Goal: Information Seeking & Learning: Learn about a topic

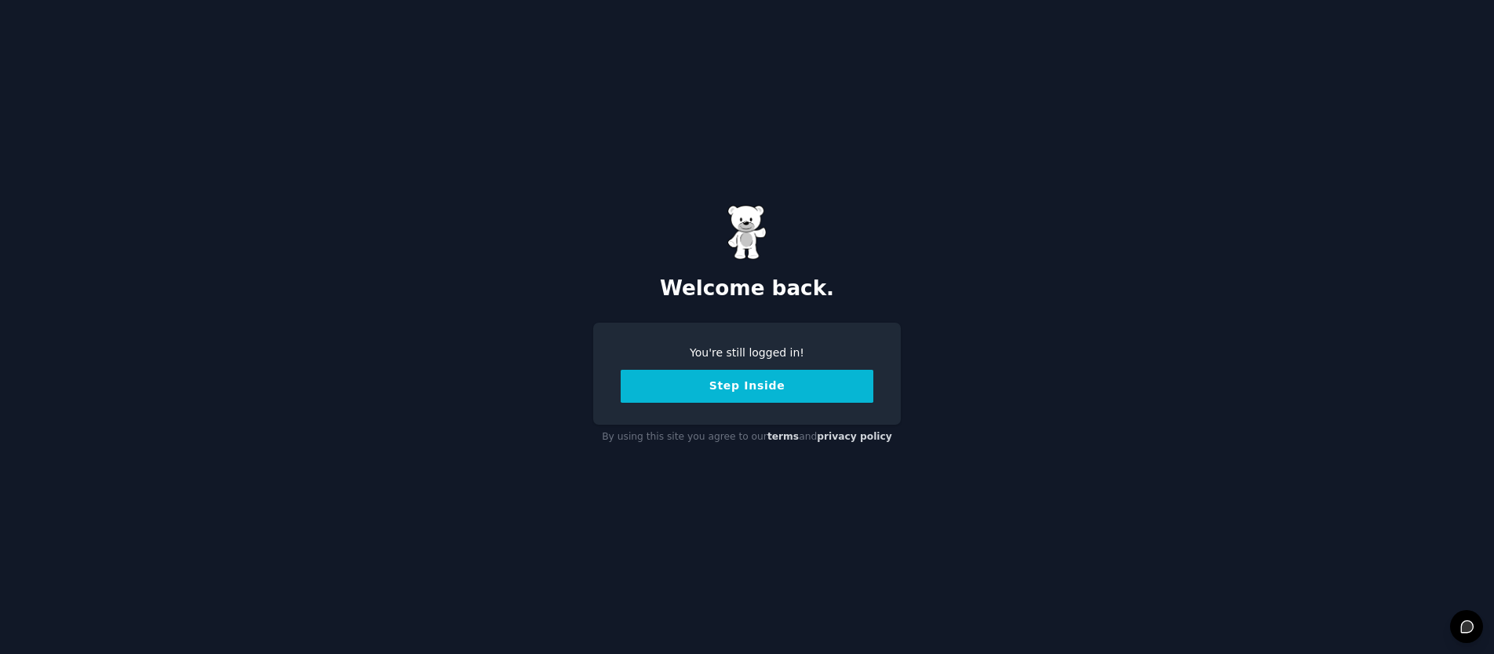
click at [778, 387] on button "Step Inside" at bounding box center [747, 386] width 253 height 33
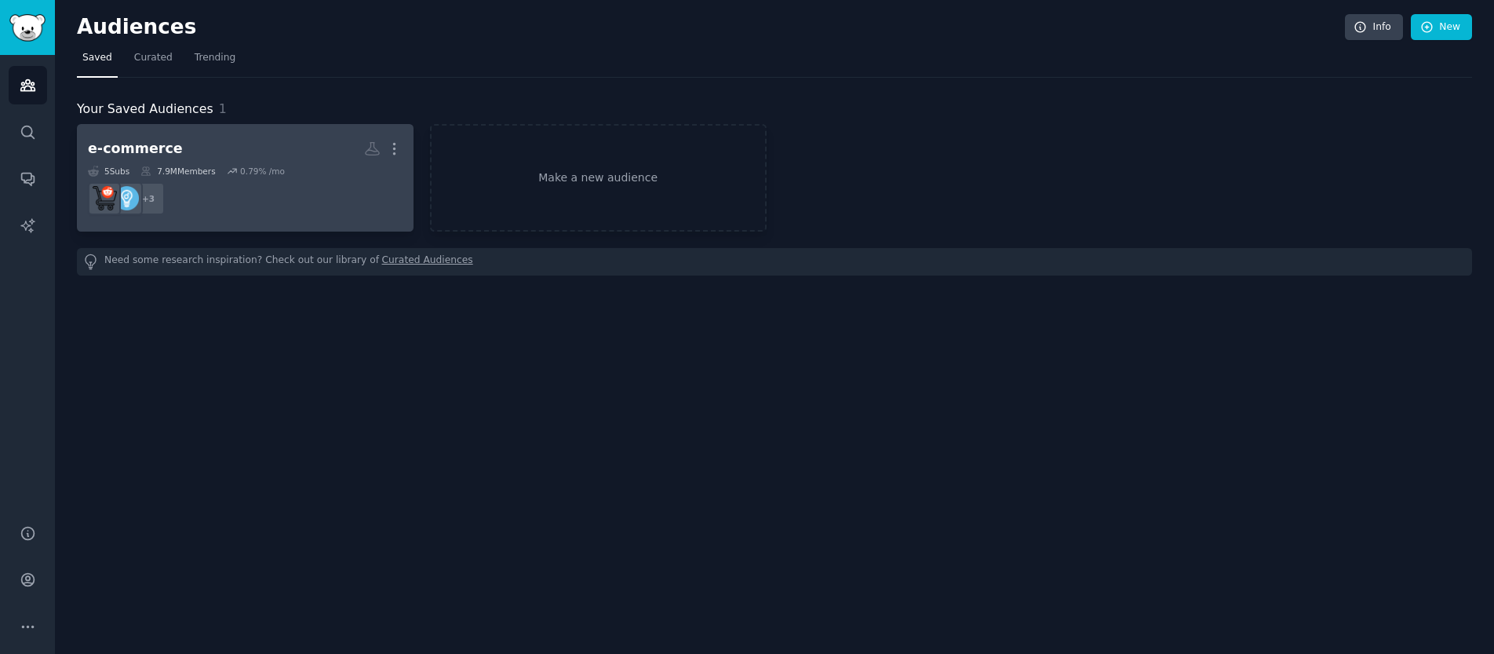
click at [243, 184] on dd "+ 3" at bounding box center [245, 199] width 315 height 44
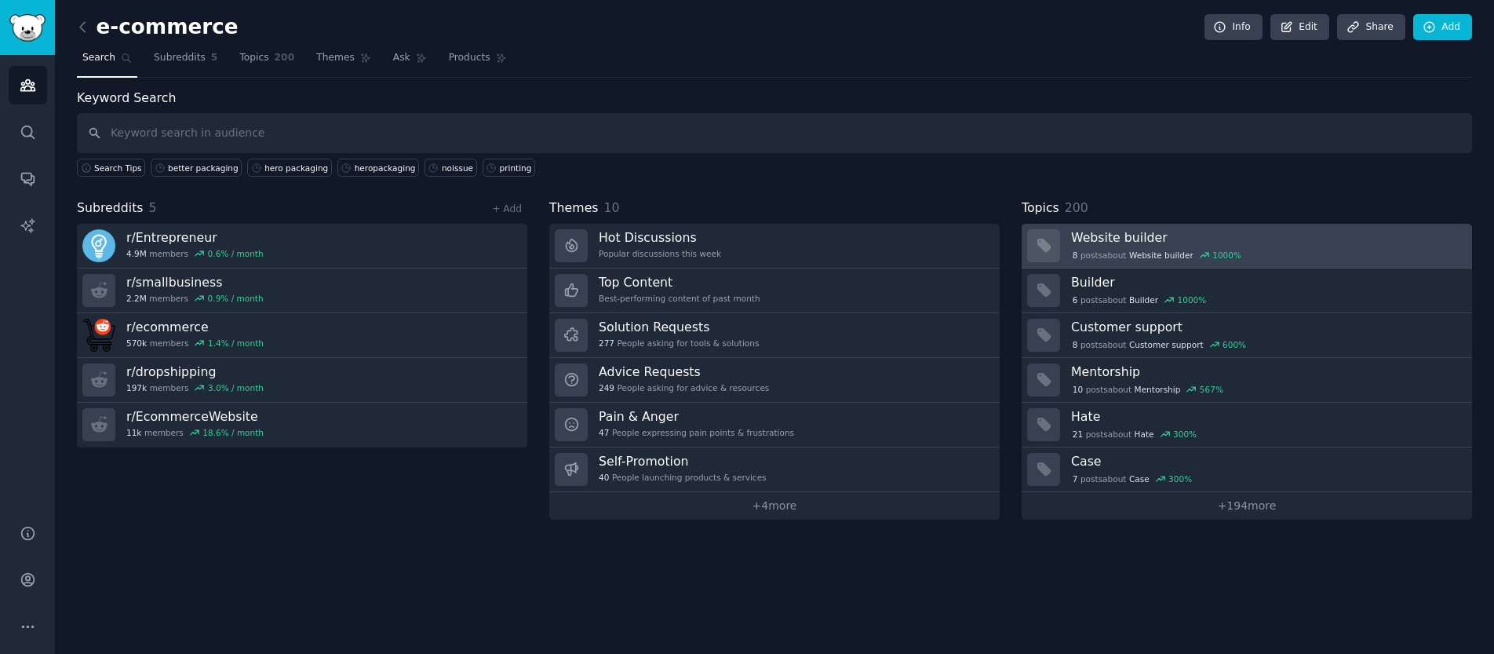
click at [1118, 248] on div "8 post s about Website builder 1000 %" at bounding box center [1157, 255] width 172 height 14
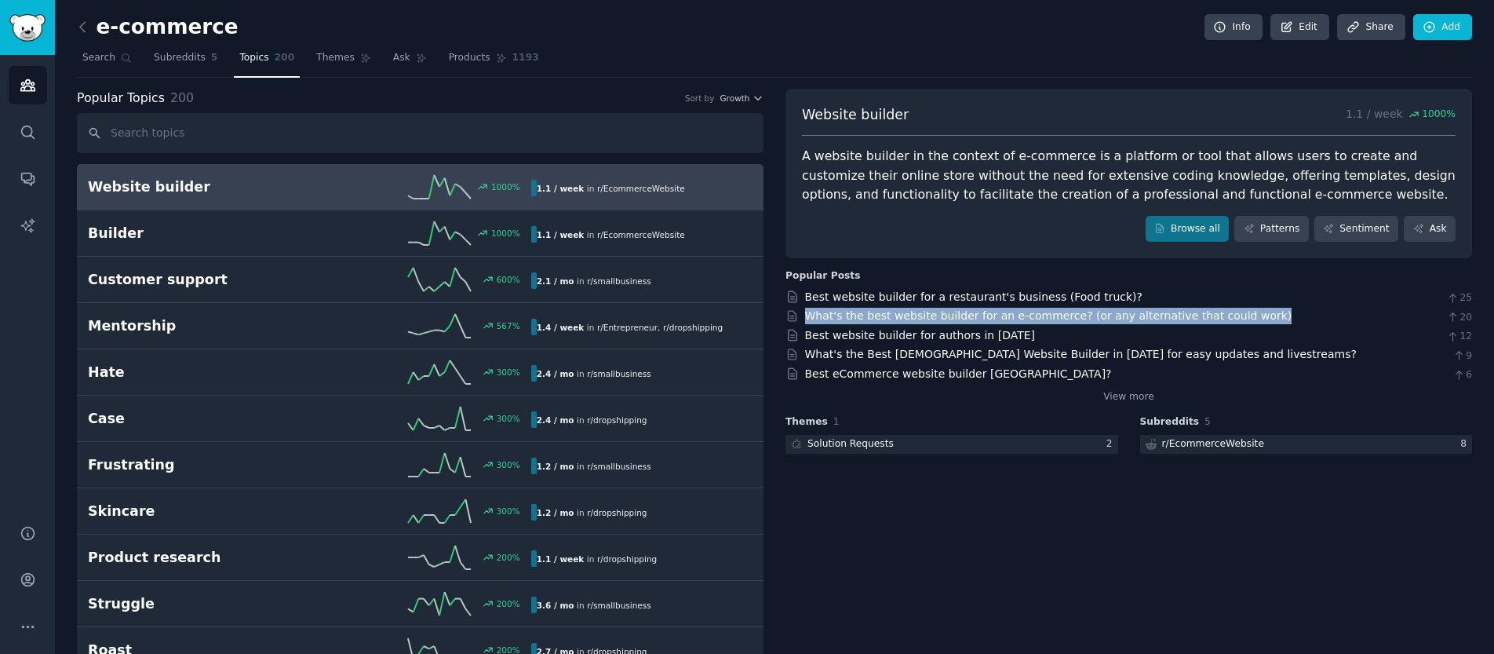
click at [1085, 323] on div "What's the best website builder for an e-commerce? (or any alternative that cou…" at bounding box center [1048, 316] width 487 height 16
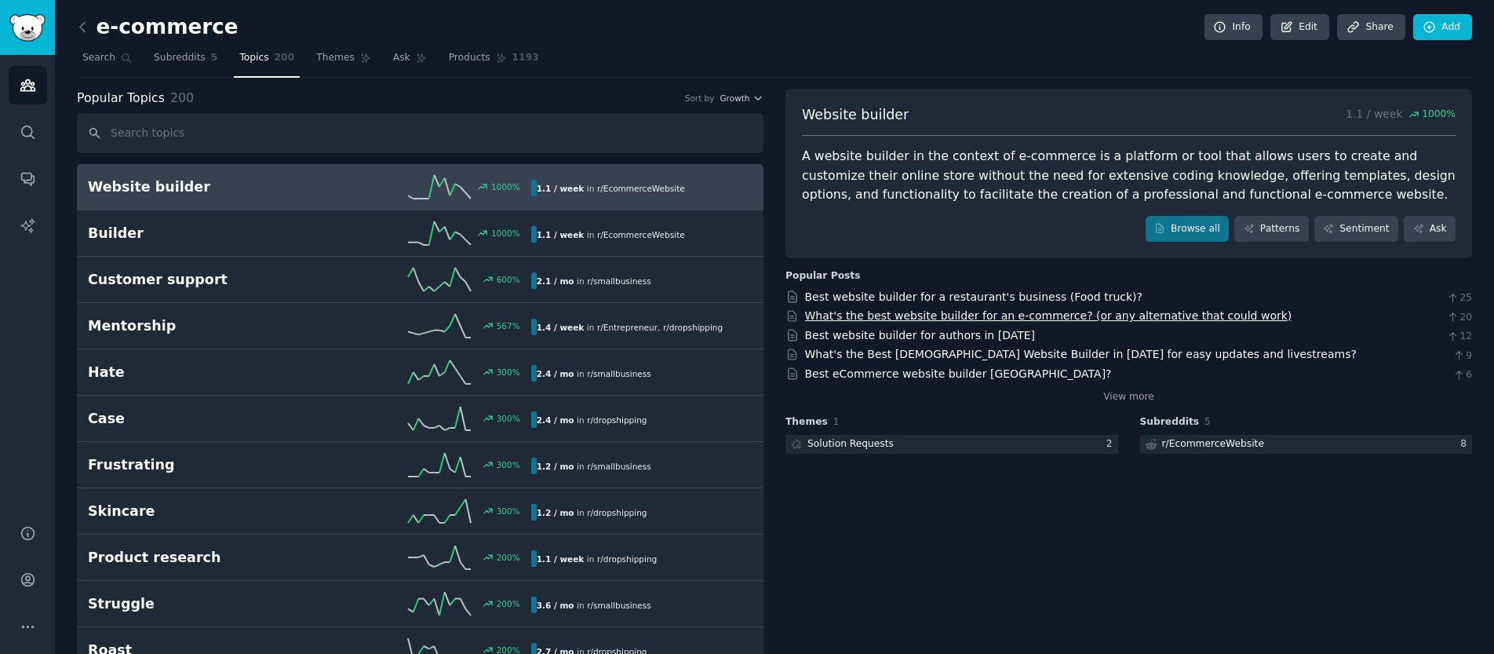
click at [1059, 319] on link "What's the best website builder for an e-commerce? (or any alternative that cou…" at bounding box center [1048, 315] width 487 height 13
click at [272, 128] on input "text" at bounding box center [420, 133] width 687 height 40
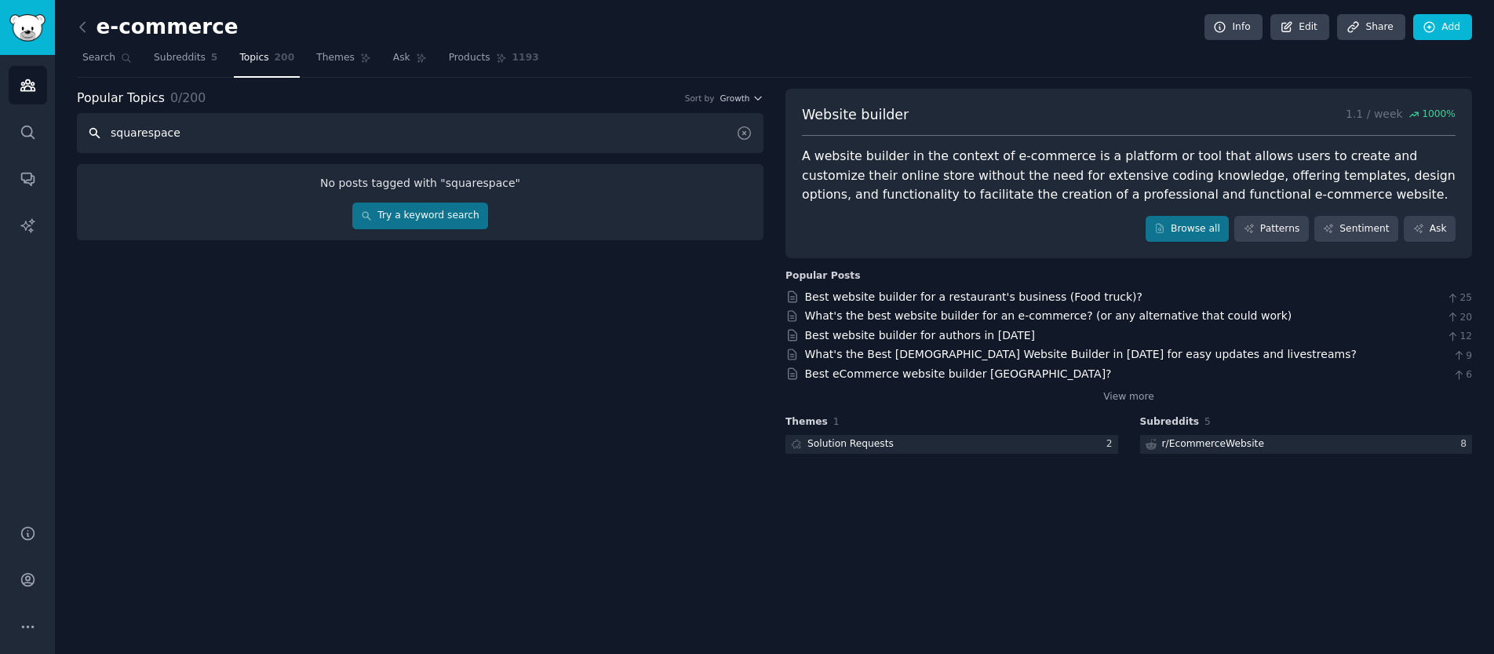
type input "squarespace"
click at [81, 27] on icon at bounding box center [82, 26] width 5 height 9
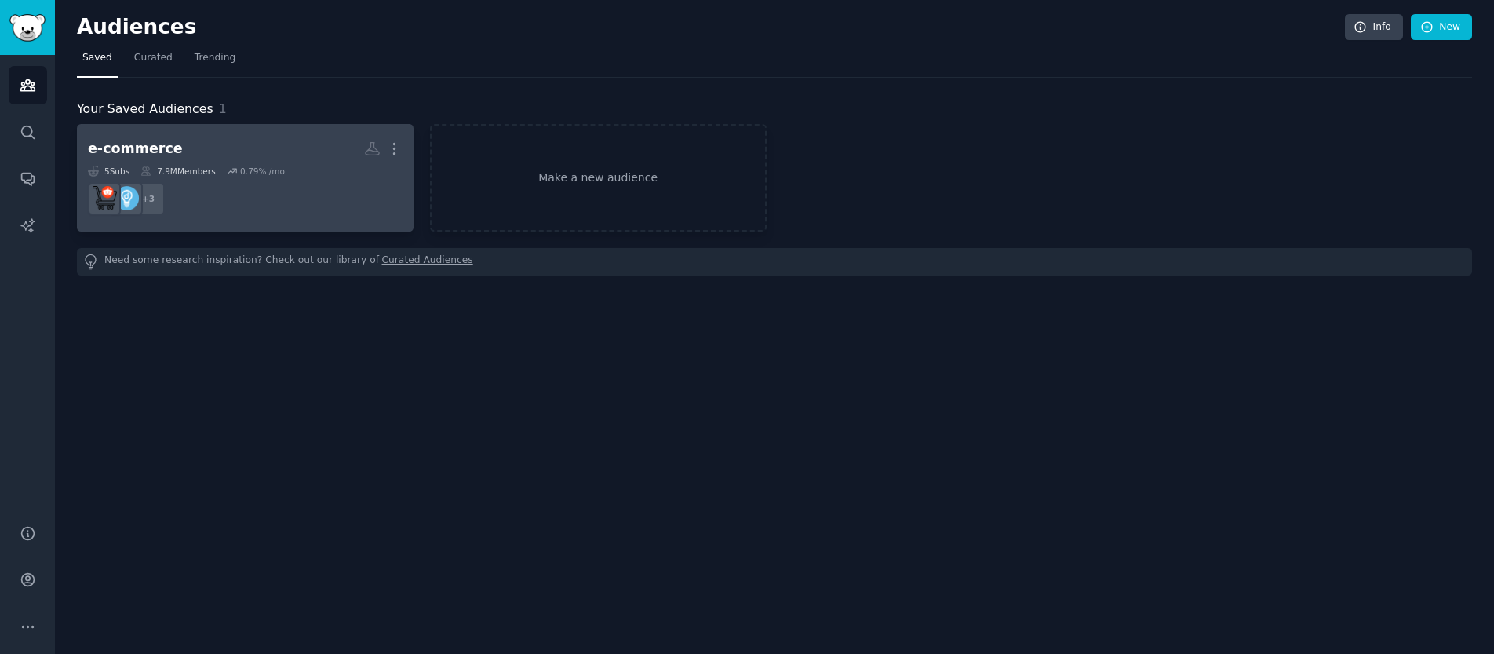
click at [263, 175] on div "0.79 % /mo" at bounding box center [262, 171] width 45 height 11
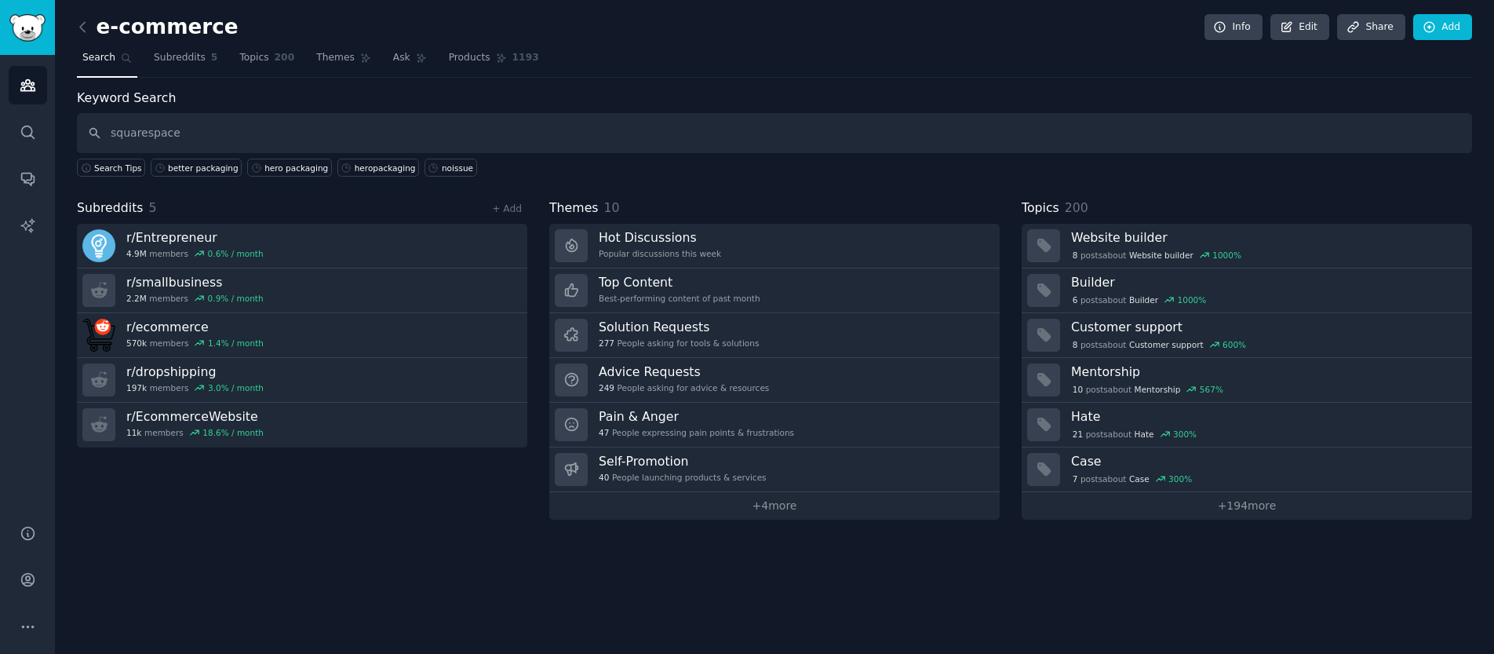
type input "squarespace"
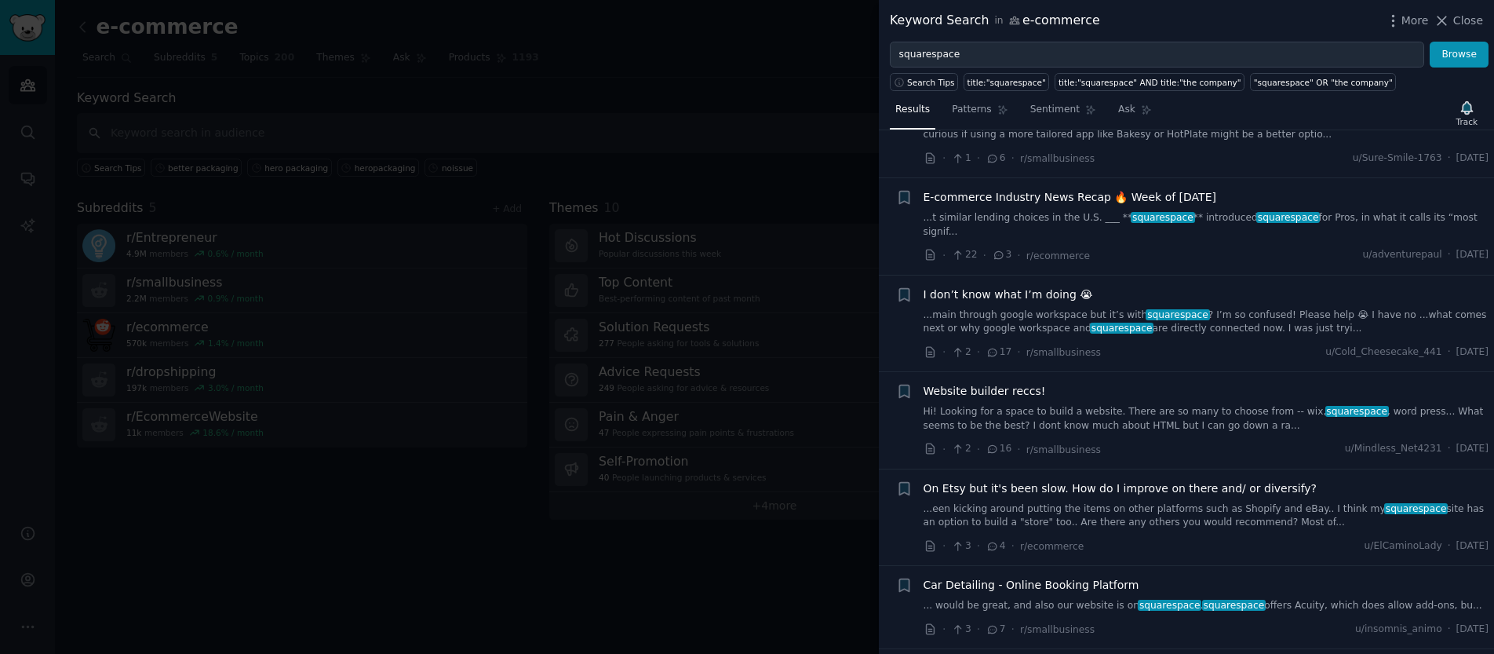
scroll to position [492, 0]
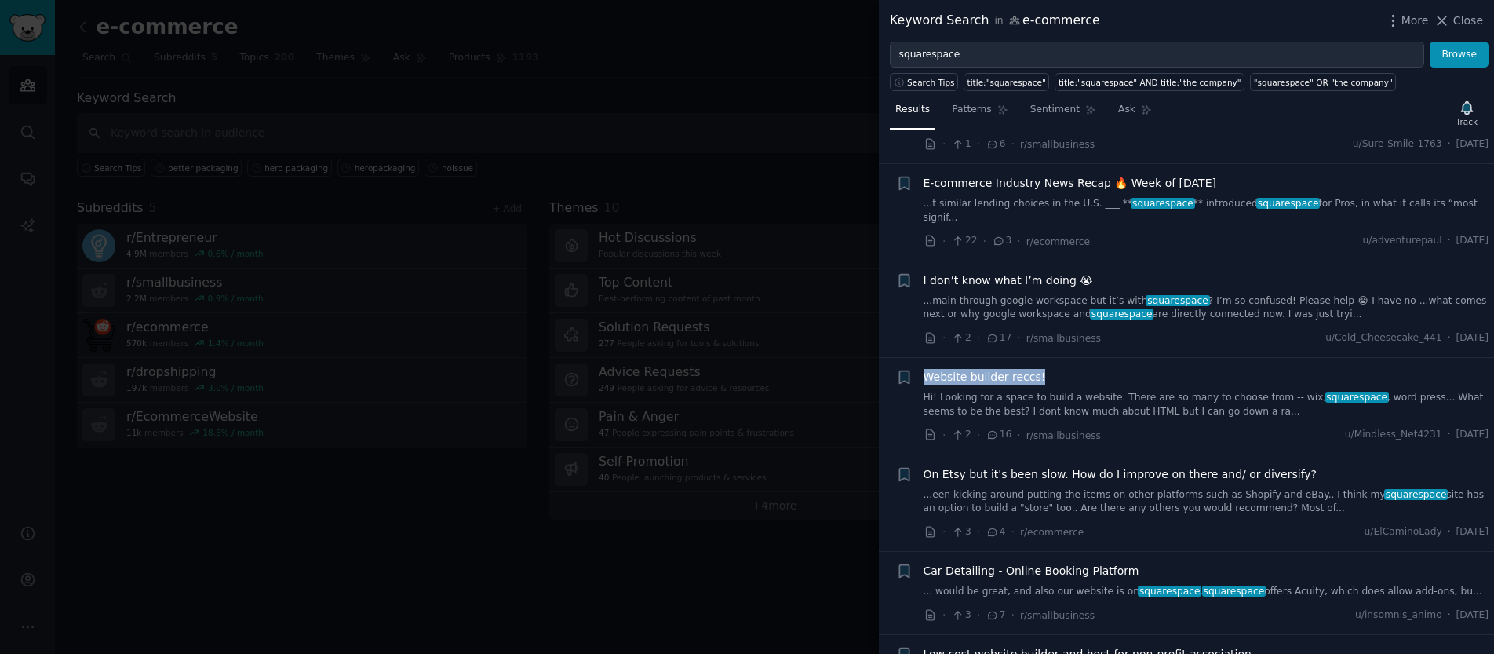
click at [990, 381] on span "Website builder reccs!" at bounding box center [985, 377] width 122 height 16
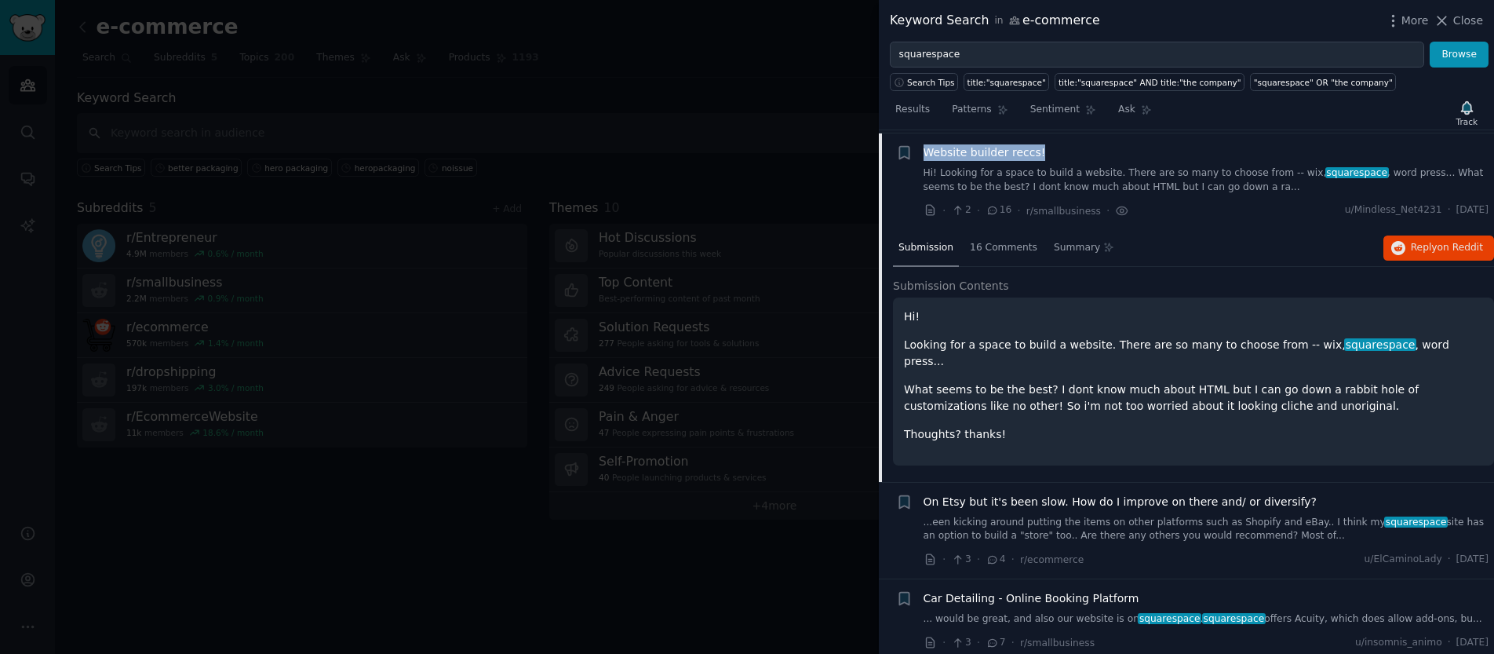
scroll to position [720, 0]
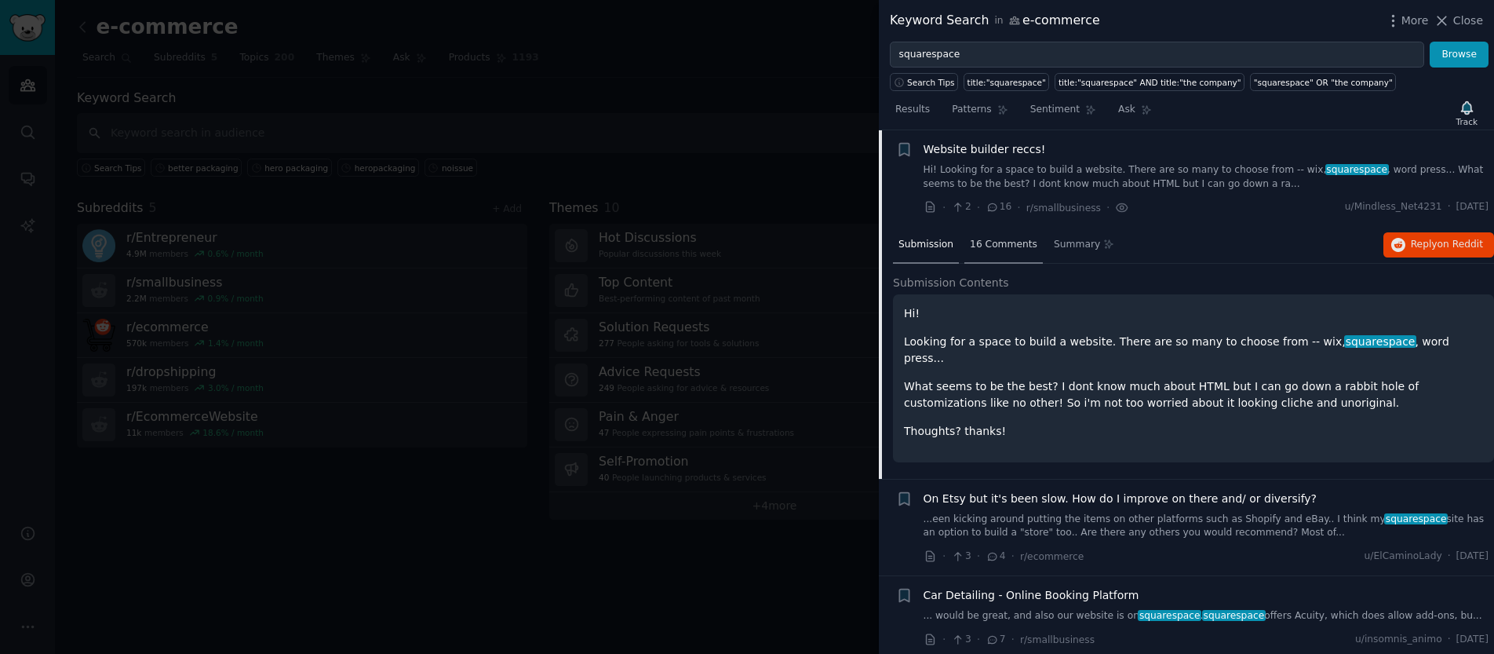
click at [1026, 251] on div "16 Comments" at bounding box center [1003, 246] width 78 height 38
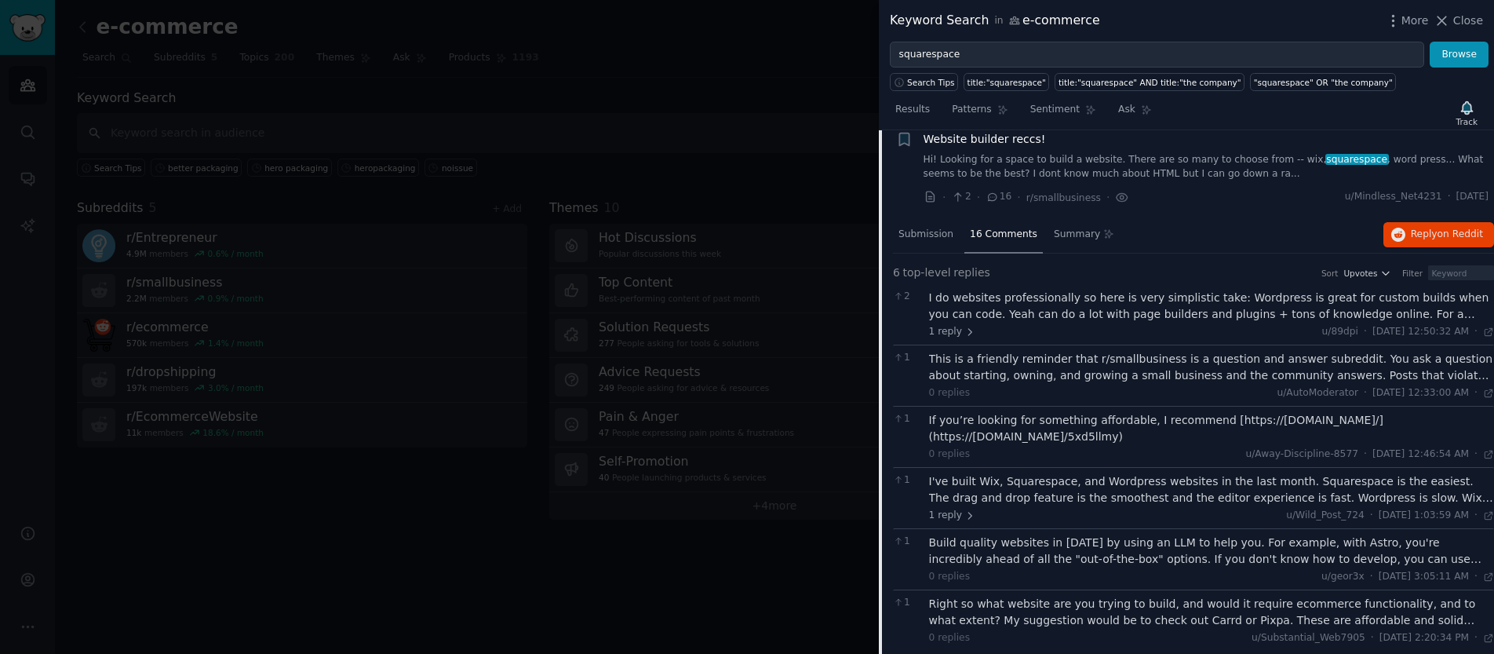
scroll to position [731, 0]
click at [1410, 242] on button "Reply on Reddit" at bounding box center [1439, 233] width 111 height 25
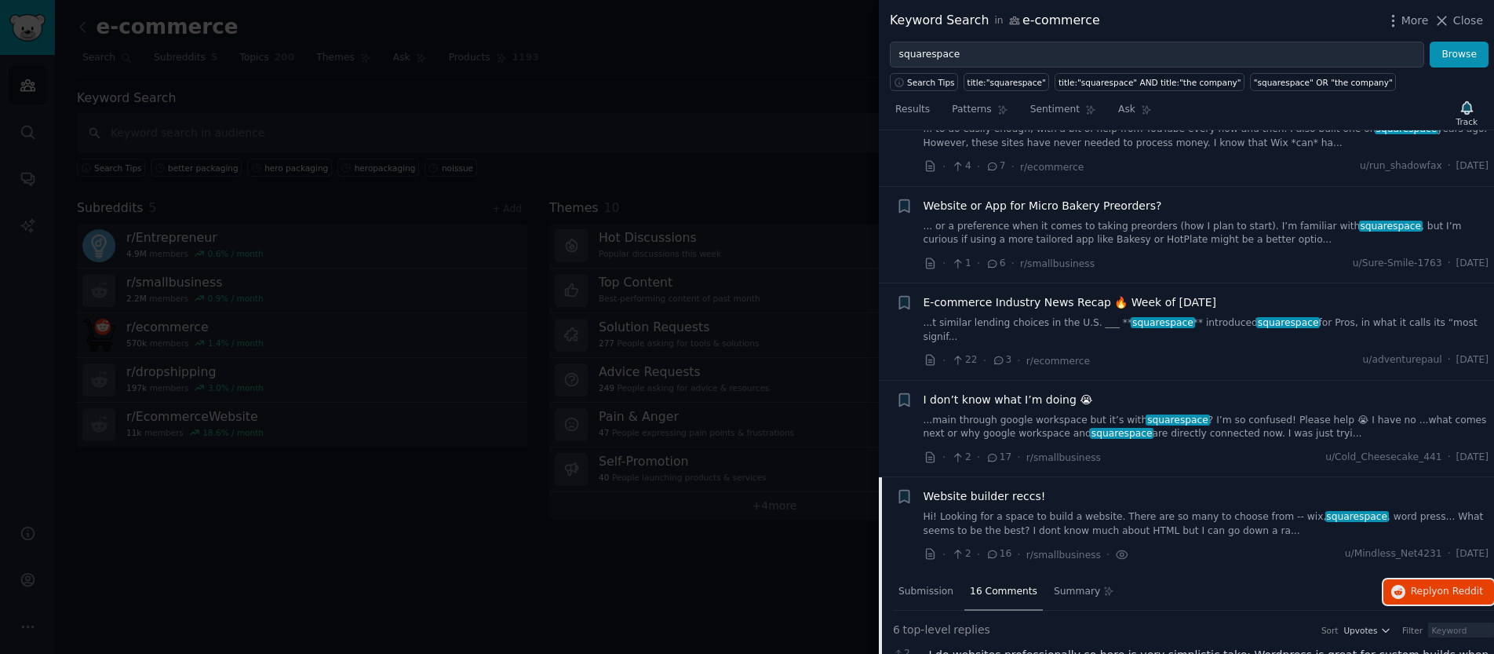
scroll to position [381, 0]
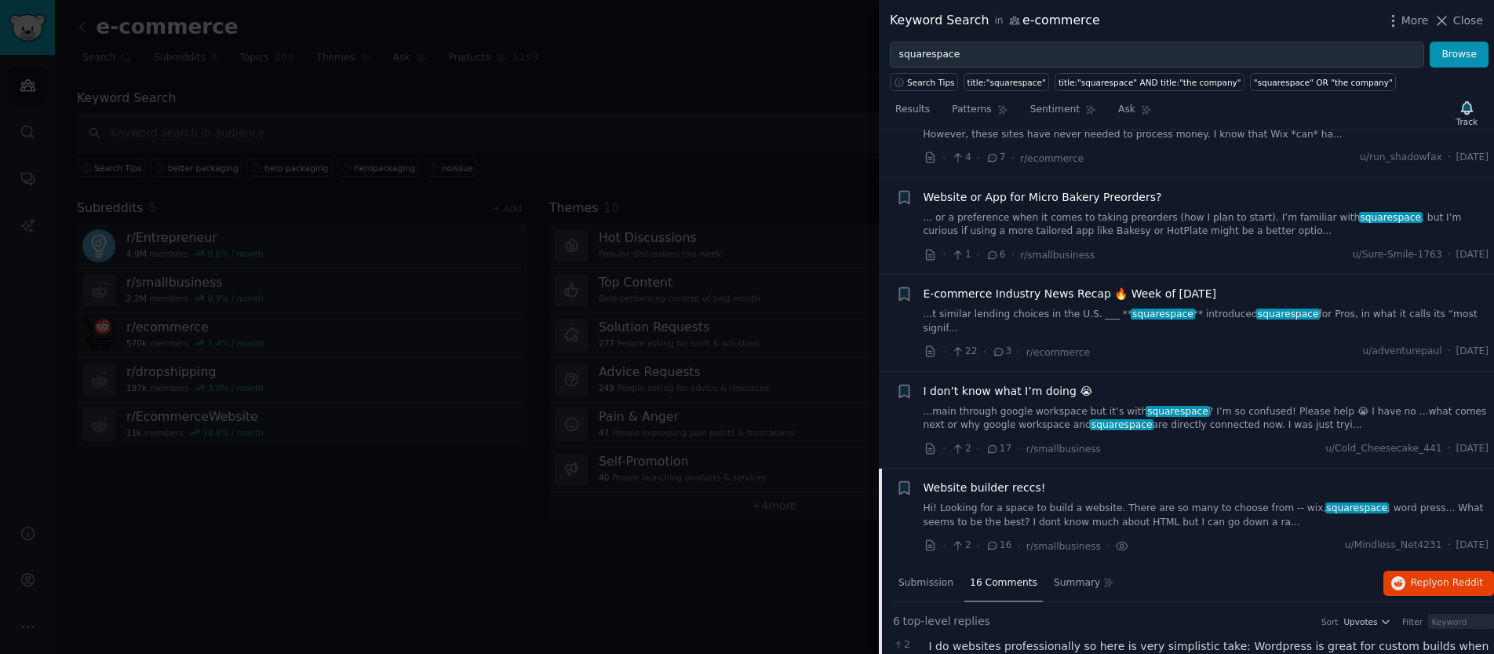
click at [1029, 394] on span "I don’t know what I’m doing 😭" at bounding box center [1009, 391] width 170 height 16
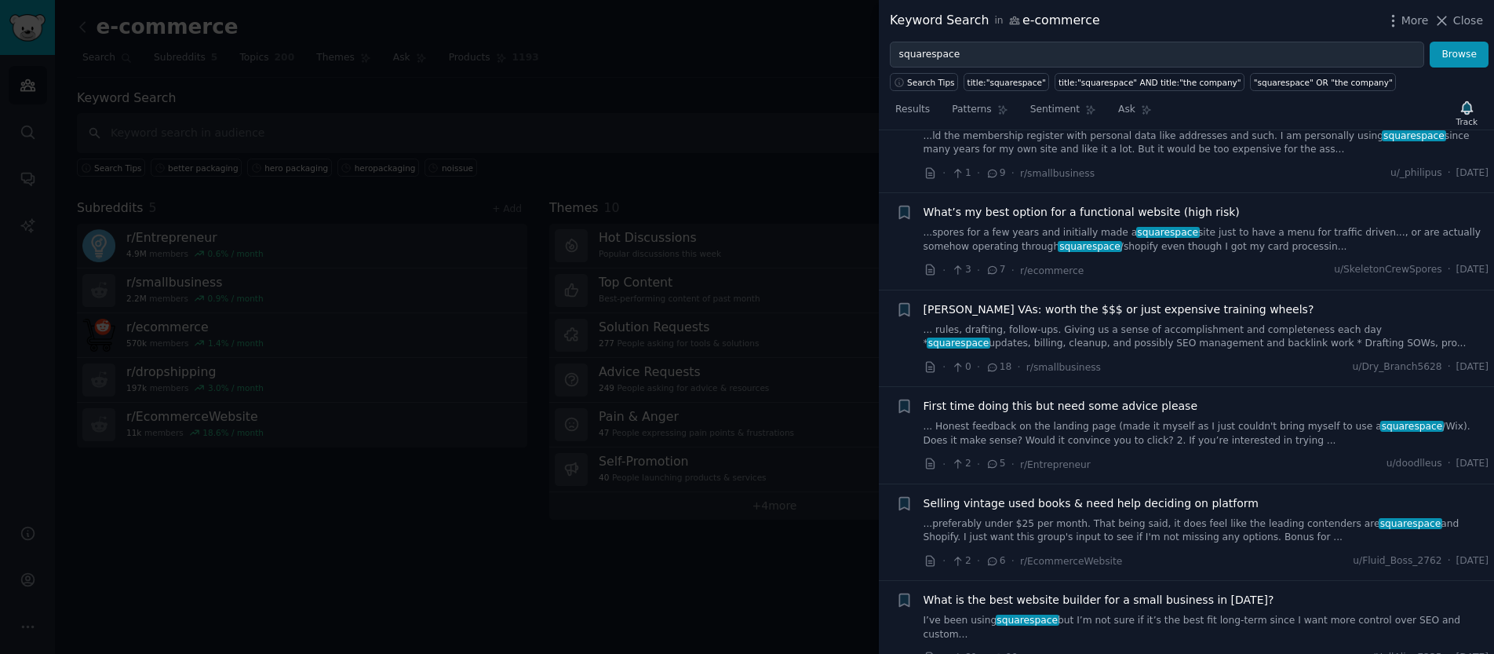
scroll to position [1453, 0]
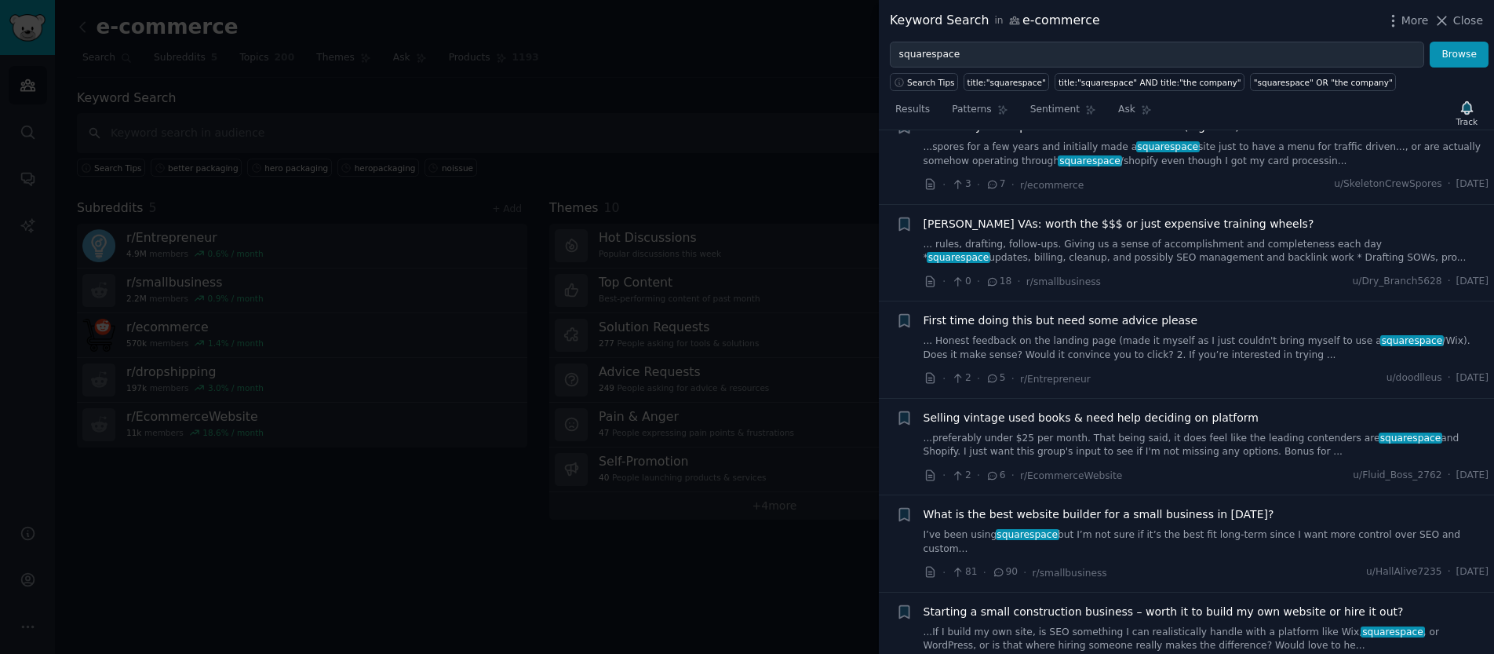
click at [1248, 357] on link "... Honest feedback on the landing page (made it myself as I just couldn't brin…" at bounding box center [1207, 347] width 566 height 27
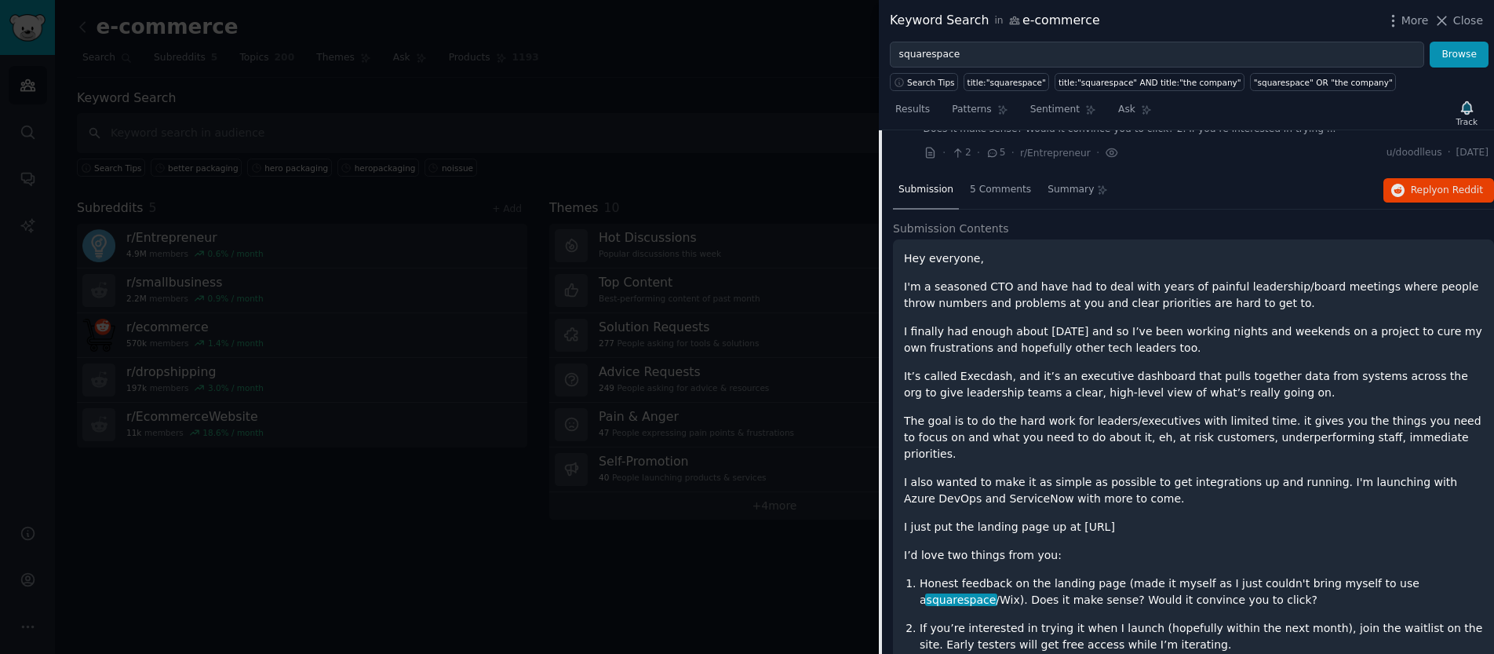
scroll to position [1369, 0]
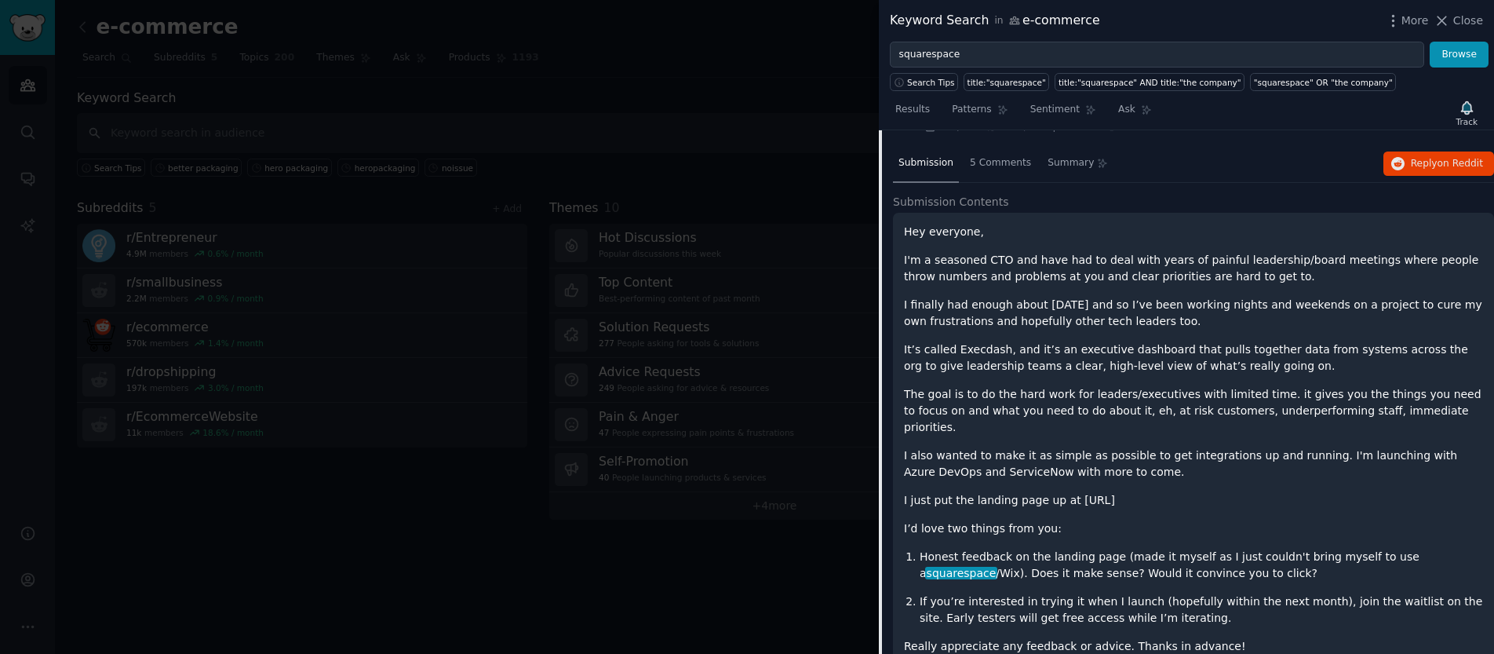
drag, startPoint x: 1158, startPoint y: 485, endPoint x: 1066, endPoint y: 483, distance: 91.1
click at [1066, 492] on p "I just put the landing page up at [URL]" at bounding box center [1193, 500] width 579 height 16
copy p "[URL]"
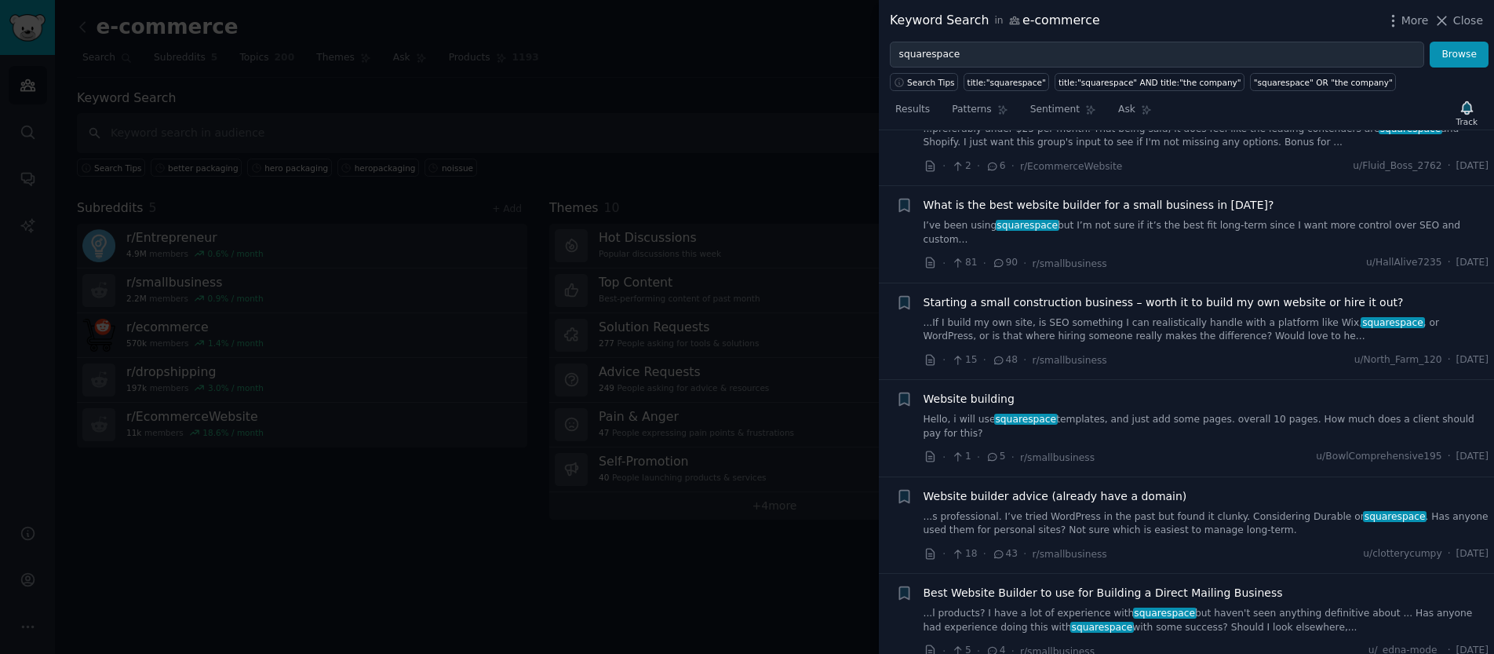
scroll to position [2011, 0]
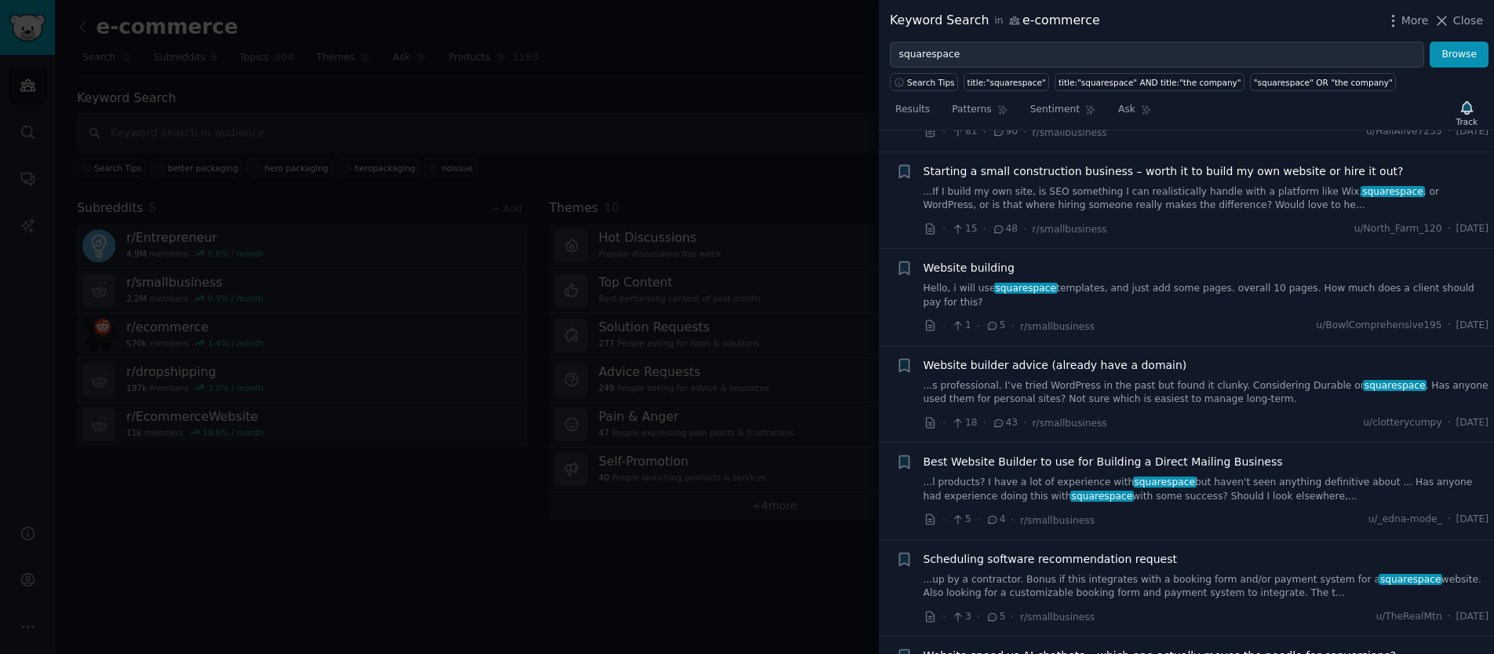
click at [1148, 357] on span "Website builder advice (already have a domain)" at bounding box center [1056, 365] width 264 height 16
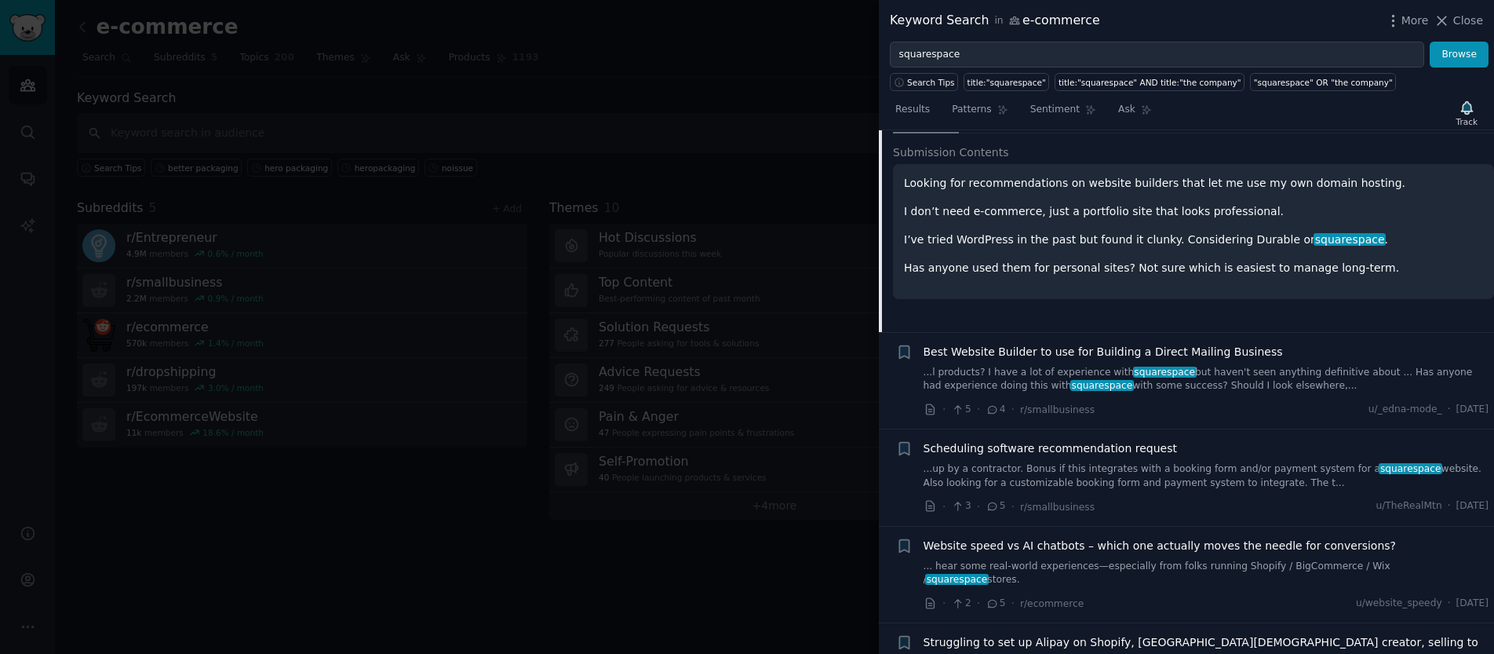
scroll to position [1936, 0]
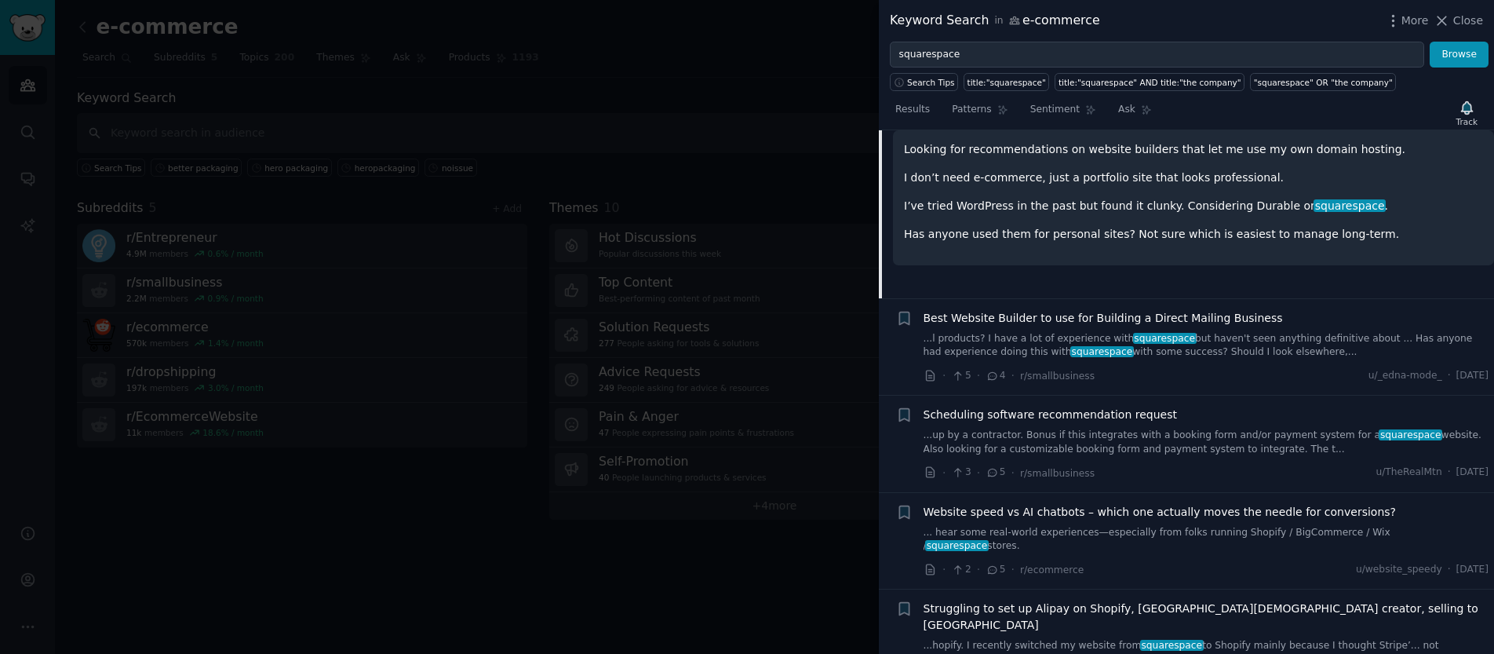
click at [1262, 332] on link "...l products? I have a lot of experience with squarespace but haven't seen any…" at bounding box center [1207, 345] width 566 height 27
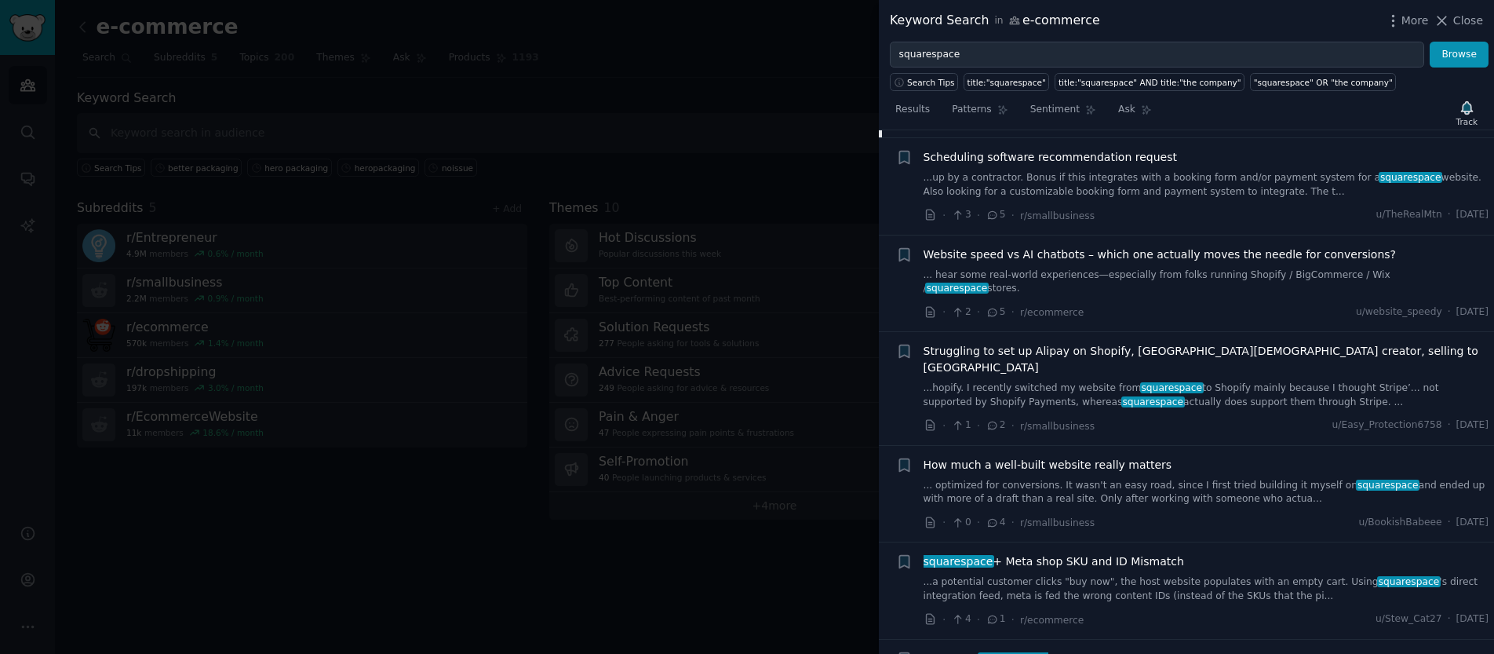
scroll to position [2278, 0]
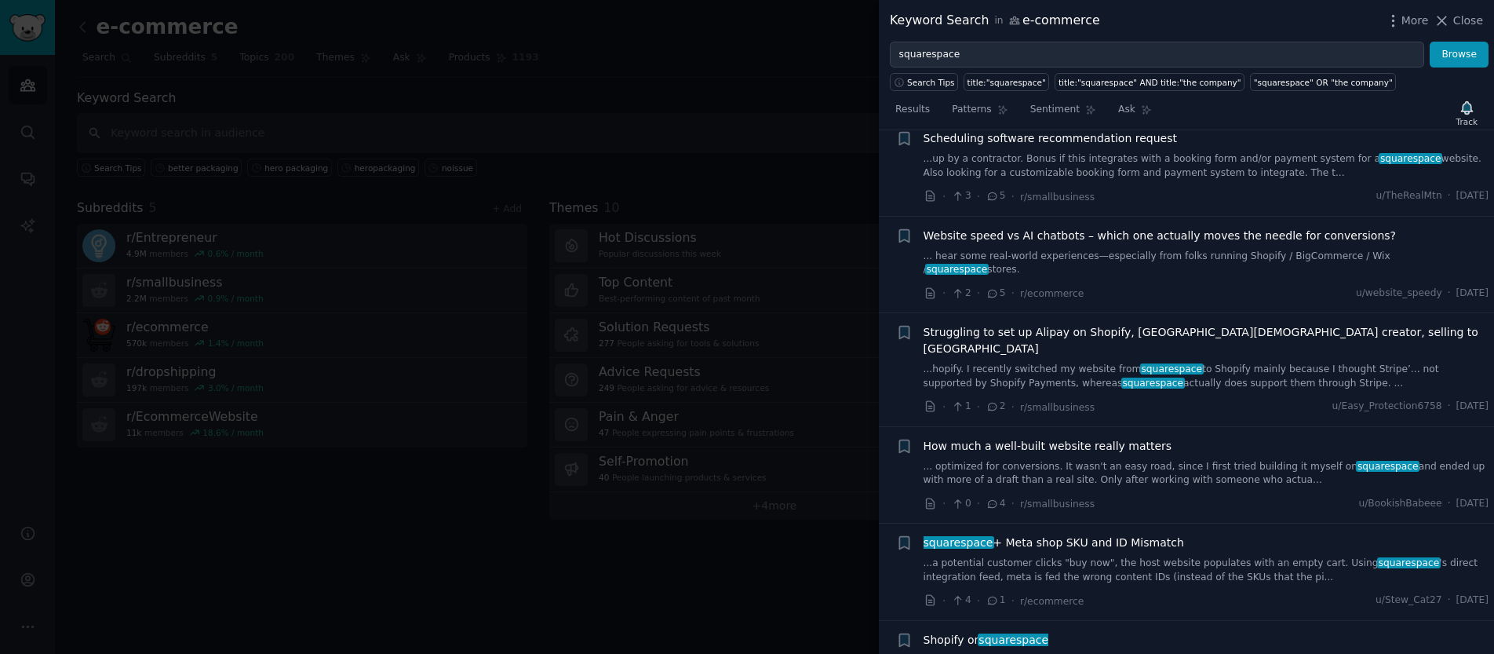
click at [1236, 460] on link "... optimized for conversions. It wasn't an easy road, since I first tried buil…" at bounding box center [1207, 473] width 566 height 27
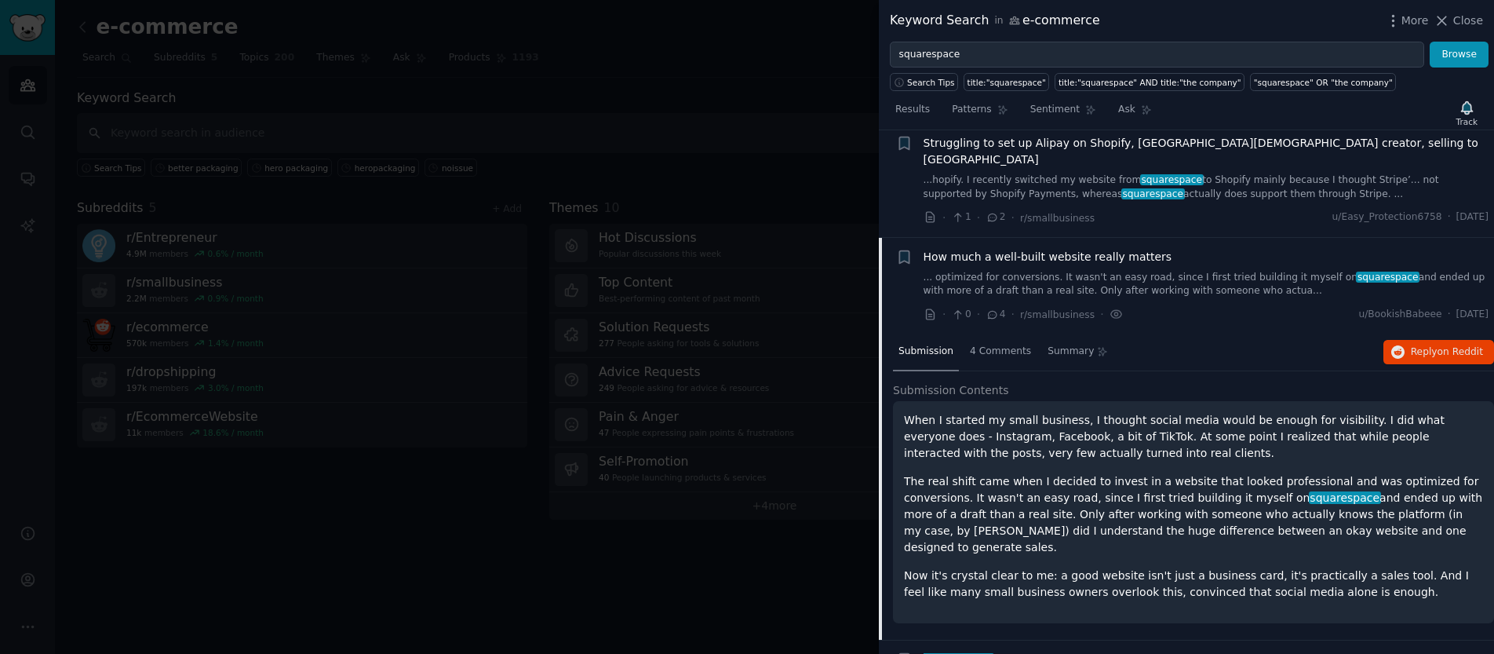
scroll to position [2230, 0]
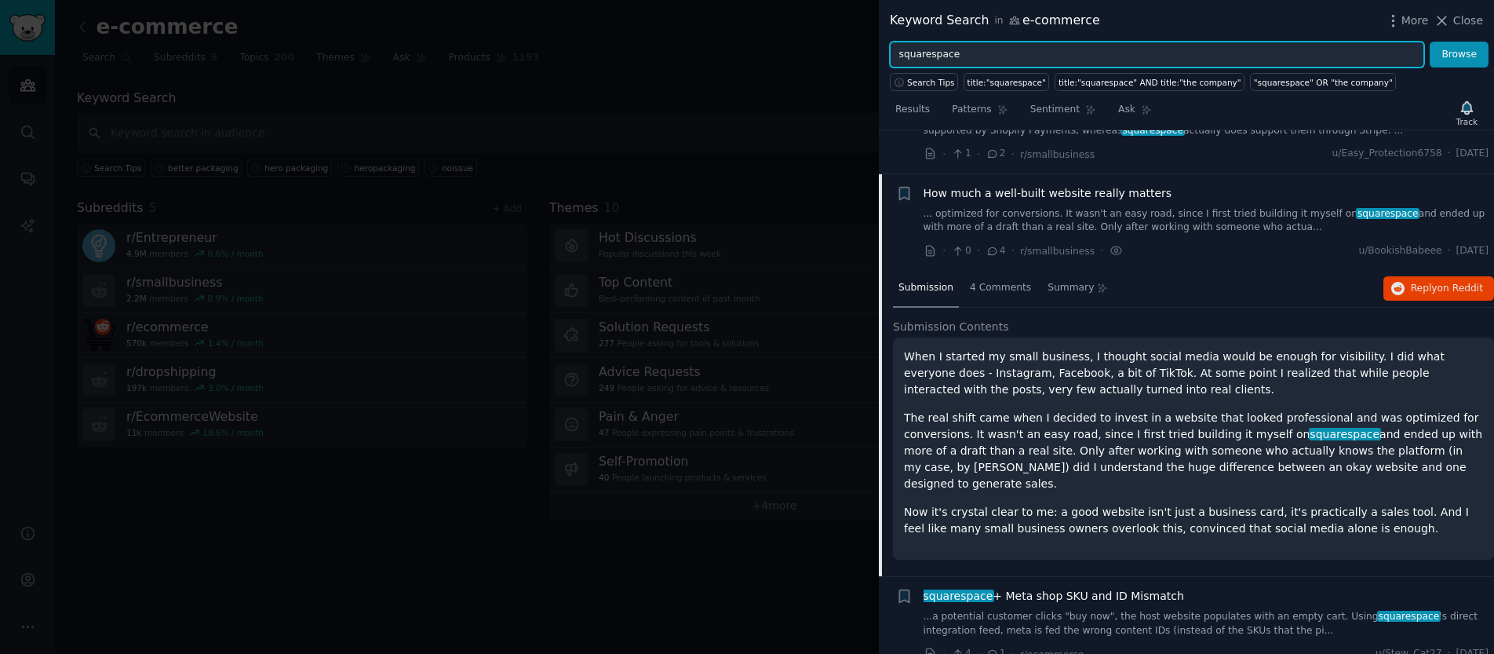
click at [1118, 51] on input "squarespace" at bounding box center [1157, 55] width 534 height 27
click at [1430, 42] on button "Browse" at bounding box center [1459, 55] width 59 height 27
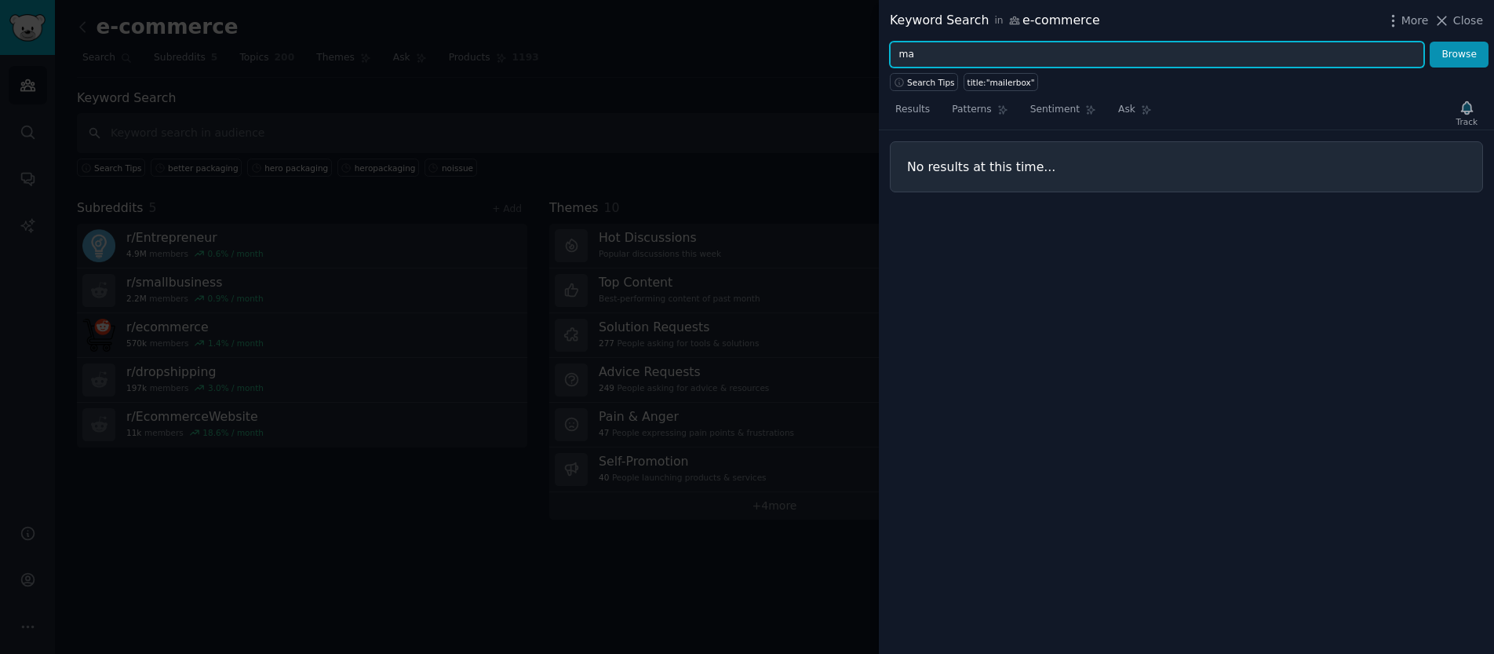
type input "m"
click at [1430, 42] on button "Browse" at bounding box center [1459, 55] width 59 height 27
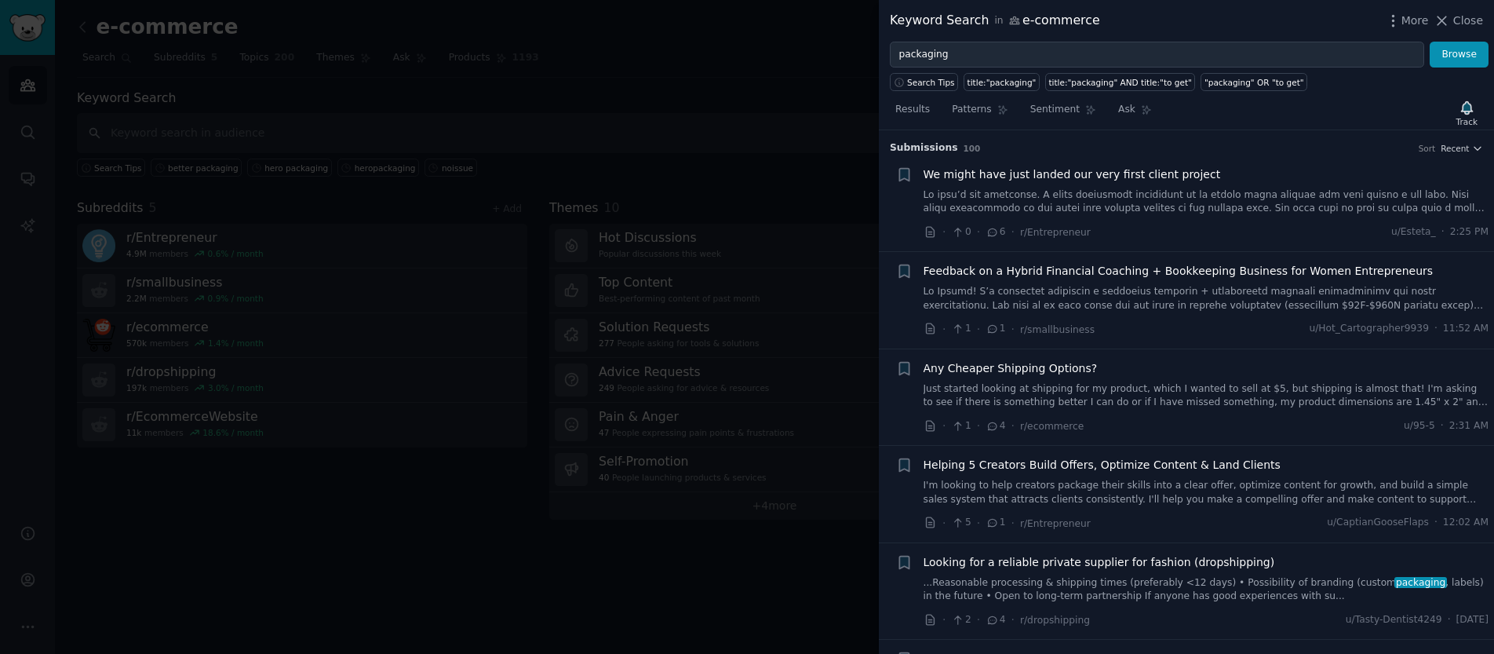
click at [1103, 383] on link "Just started looking at shipping for my product, which I wanted to sell at $5, …" at bounding box center [1207, 395] width 566 height 27
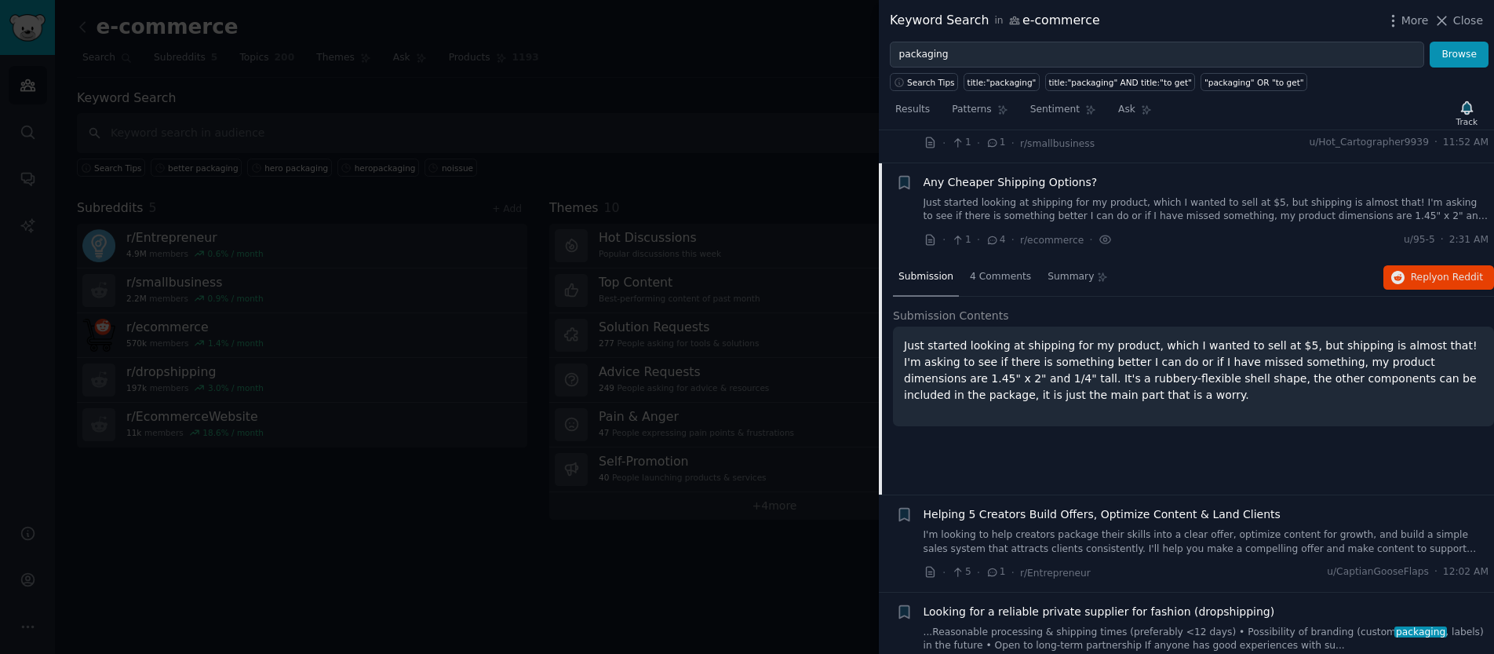
scroll to position [185, 0]
click at [1426, 275] on span "Reply on Reddit" at bounding box center [1447, 279] width 72 height 14
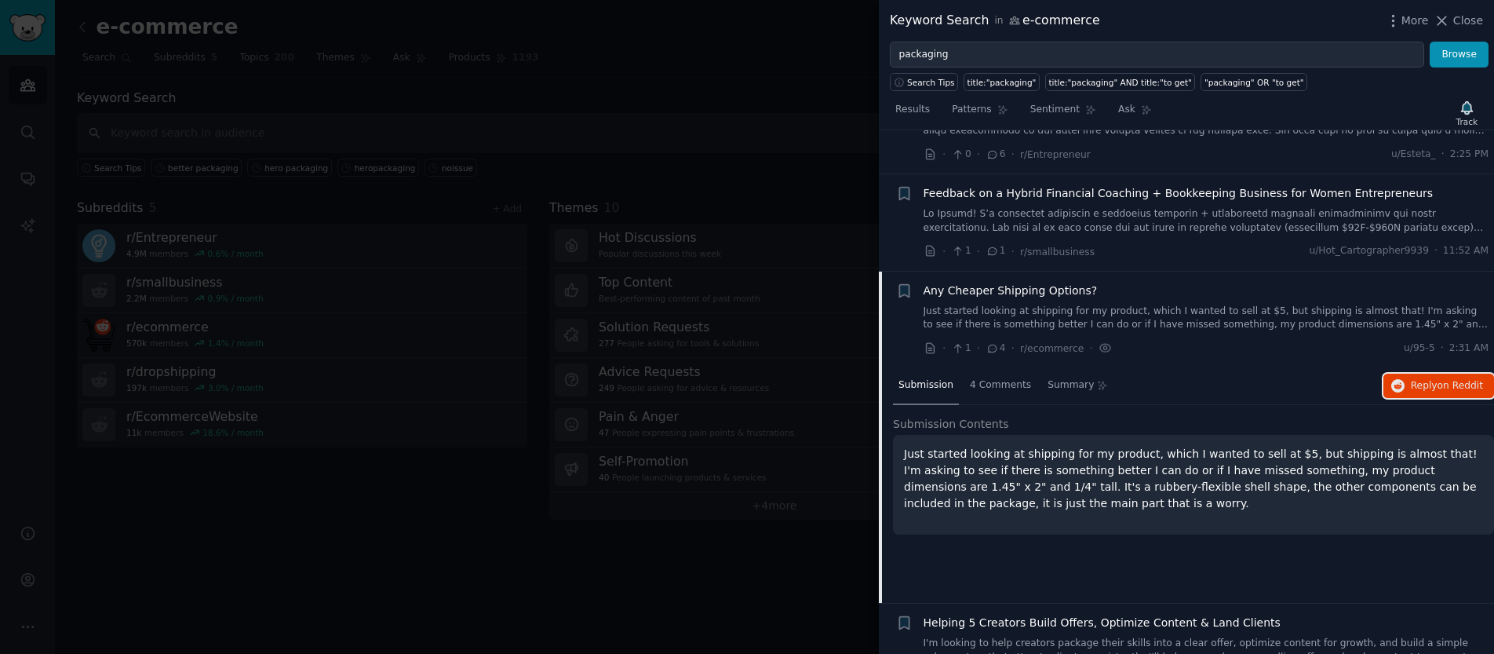
scroll to position [0, 0]
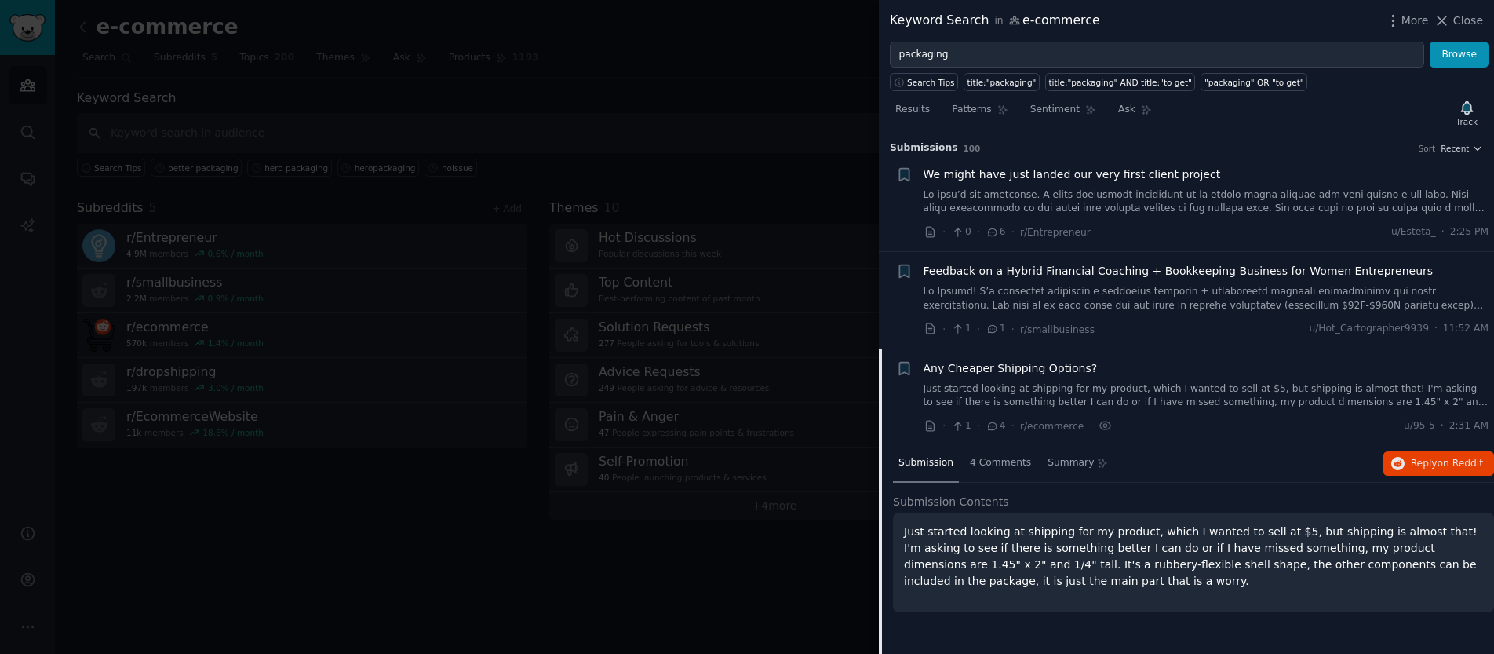
click at [1150, 202] on link at bounding box center [1207, 201] width 566 height 27
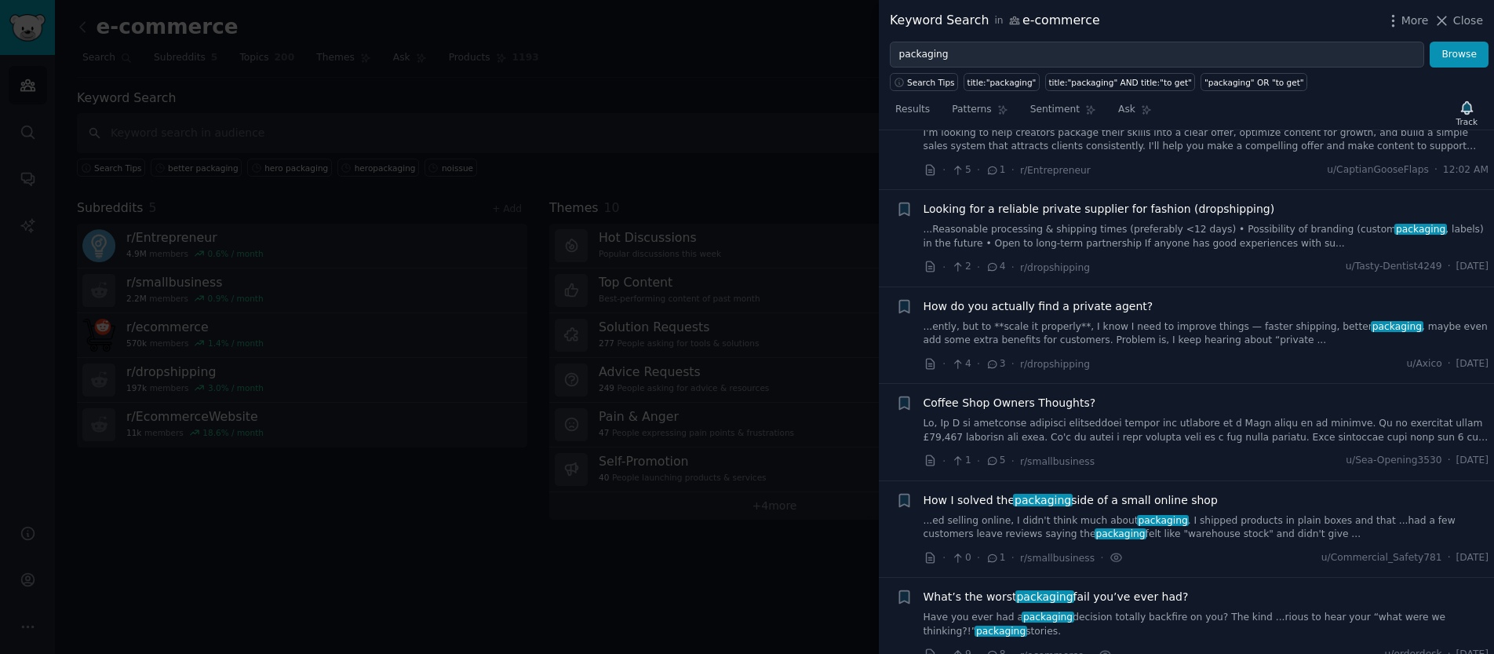
scroll to position [903, 0]
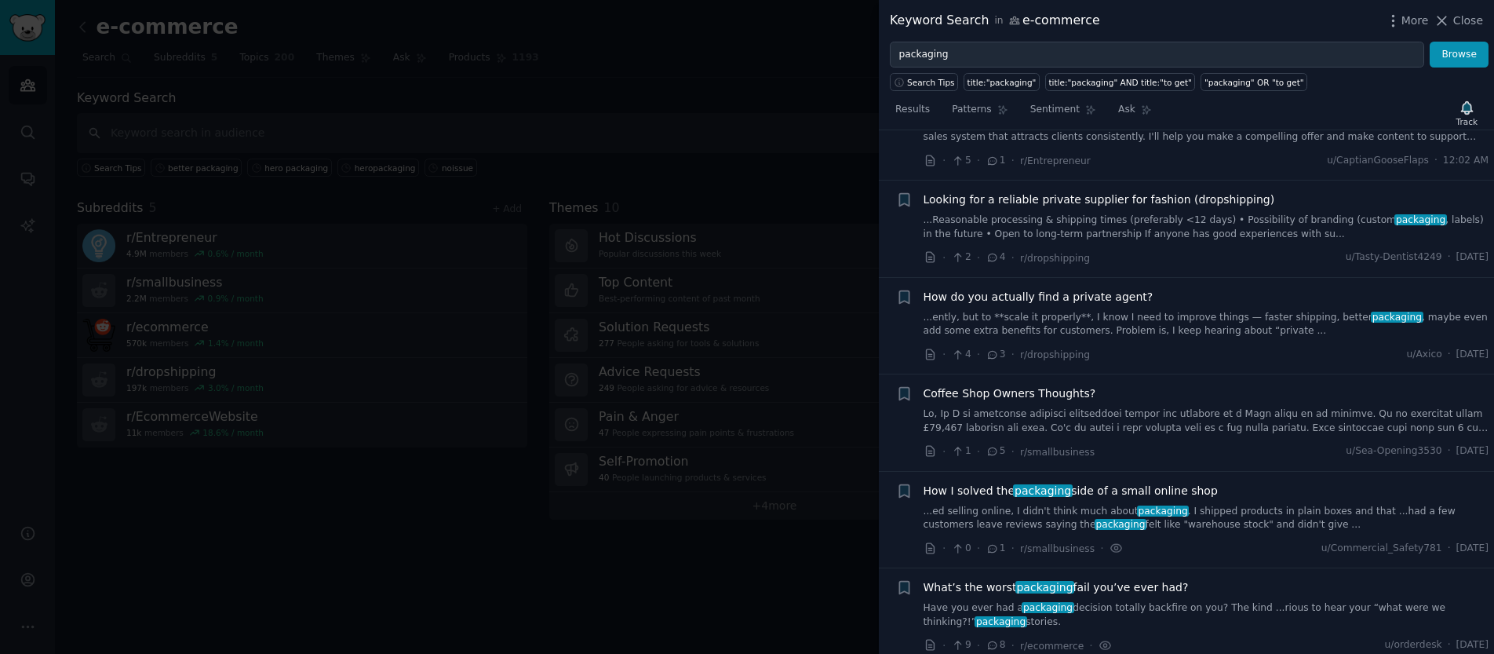
click at [1245, 505] on link "...ed selling online, I didn't think much about packaging . I shipped products …" at bounding box center [1207, 518] width 566 height 27
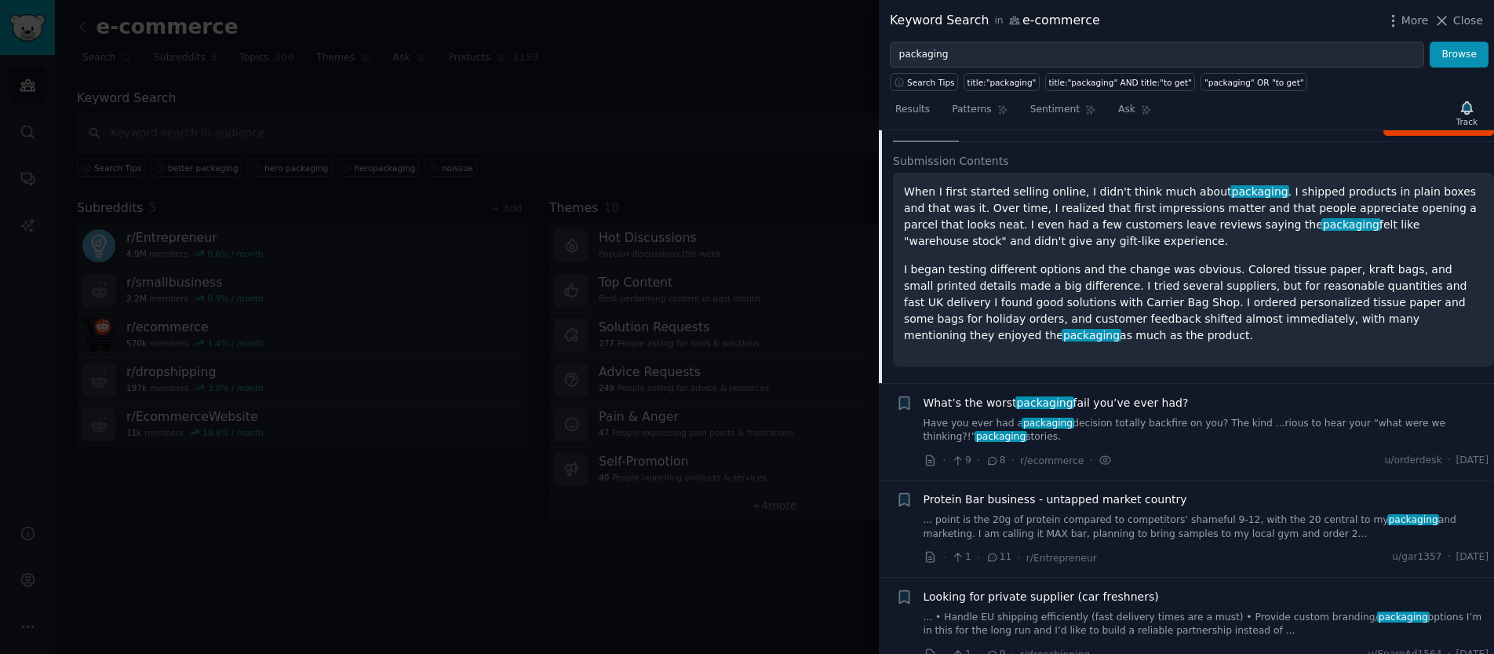
scroll to position [849, 0]
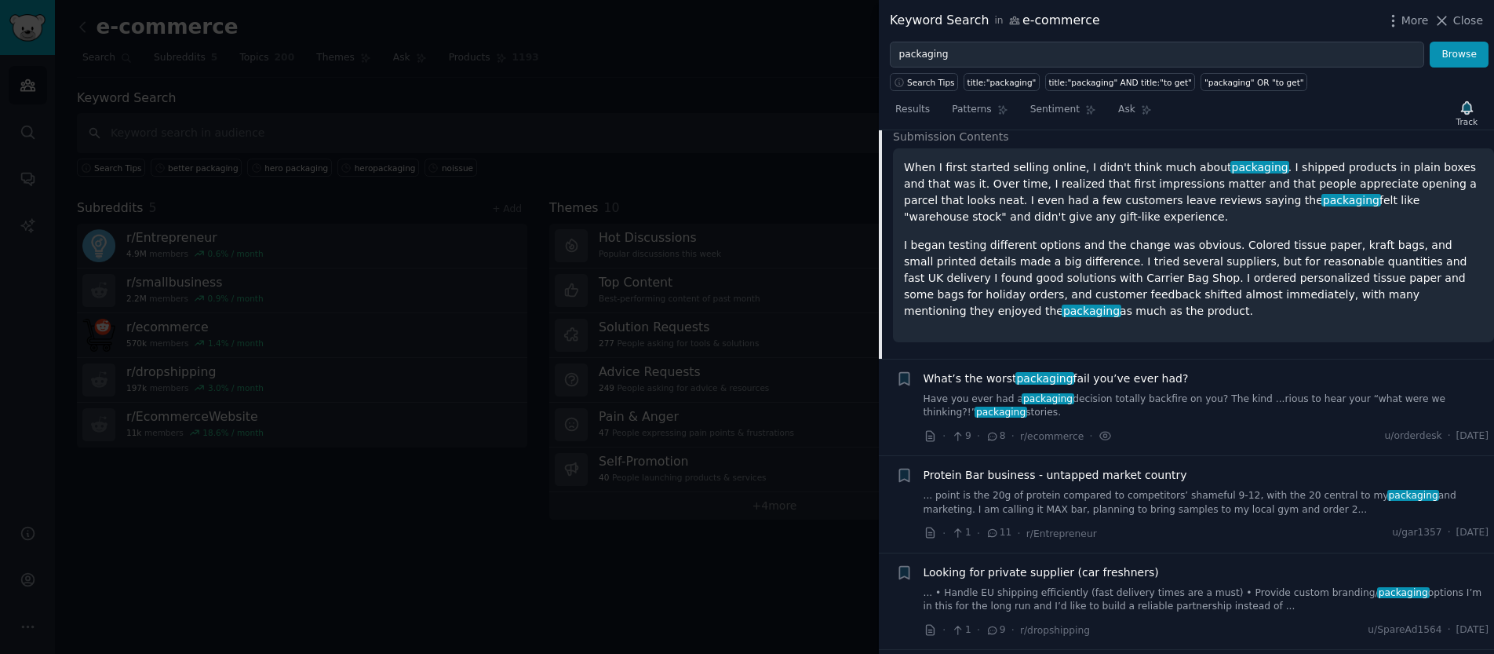
click at [1150, 374] on span "What’s the worst packaging fail you’ve ever had?" at bounding box center [1056, 378] width 265 height 16
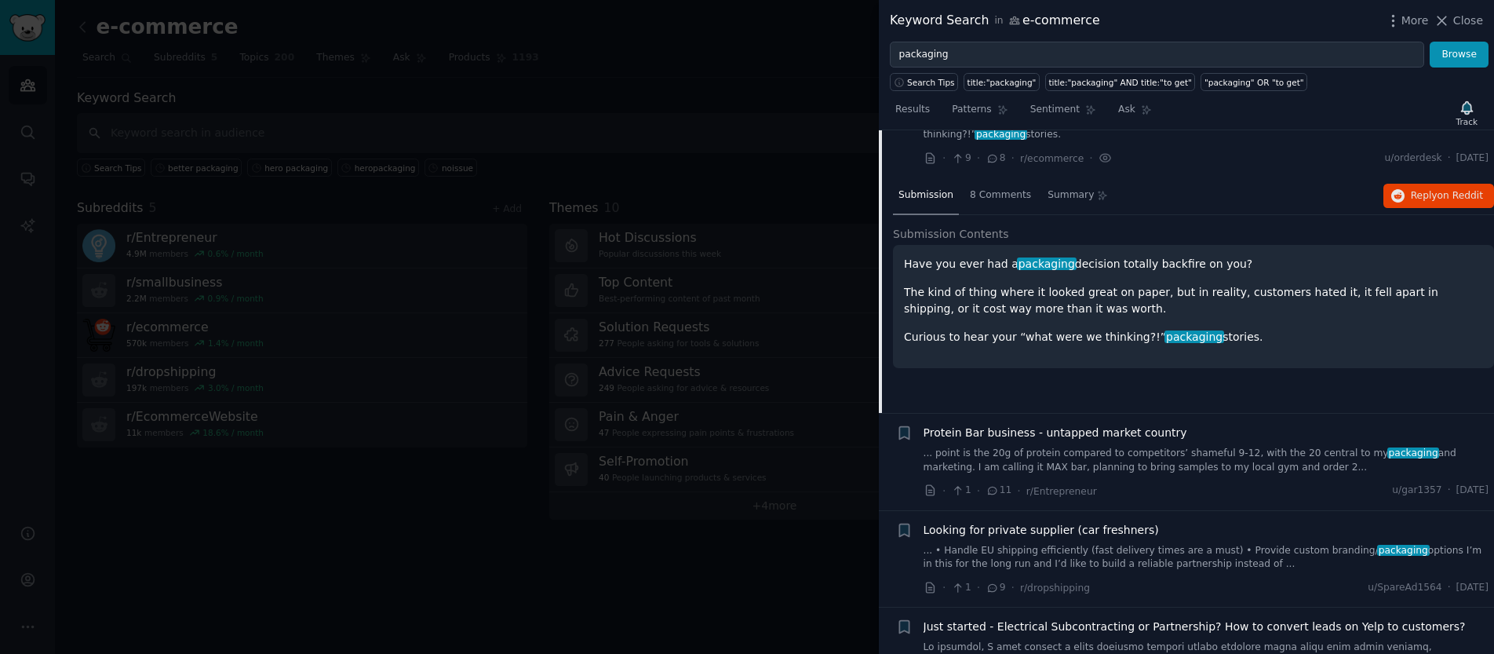
scroll to position [800, 0]
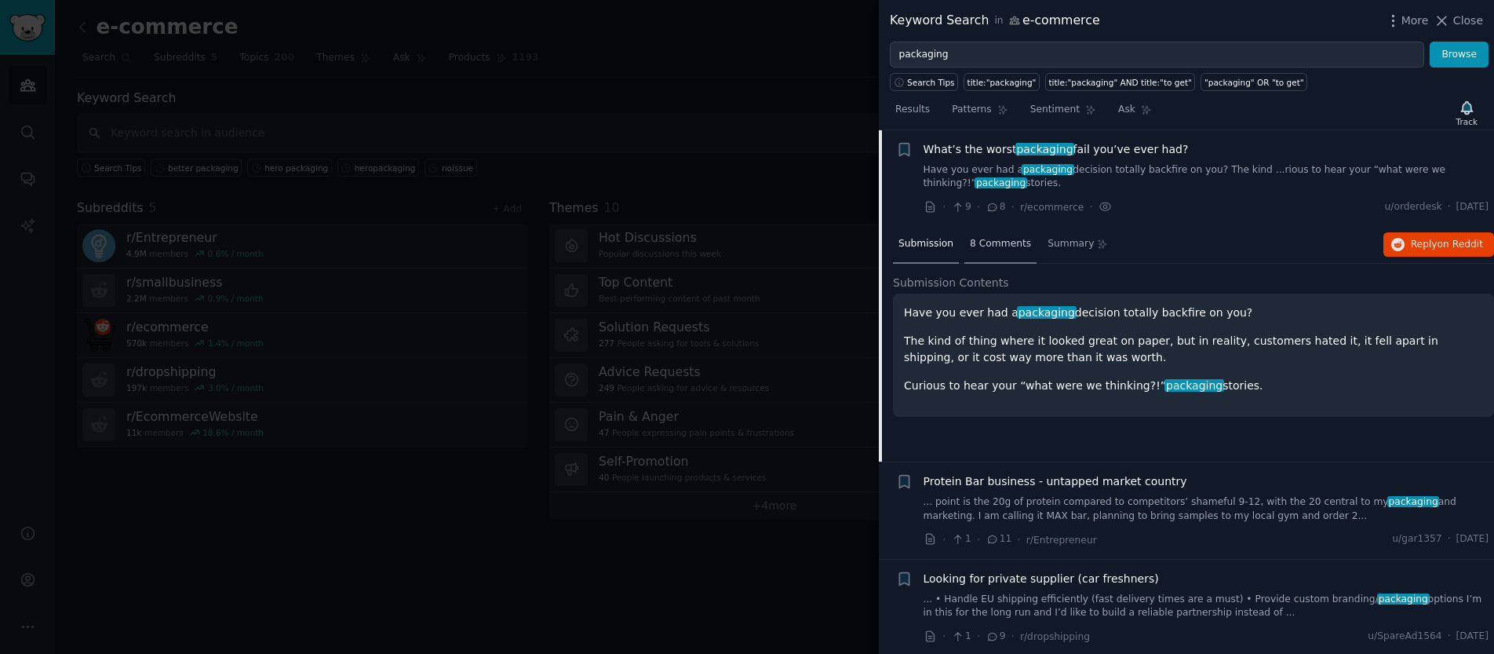
click at [1008, 239] on span "8 Comments" at bounding box center [1000, 244] width 61 height 14
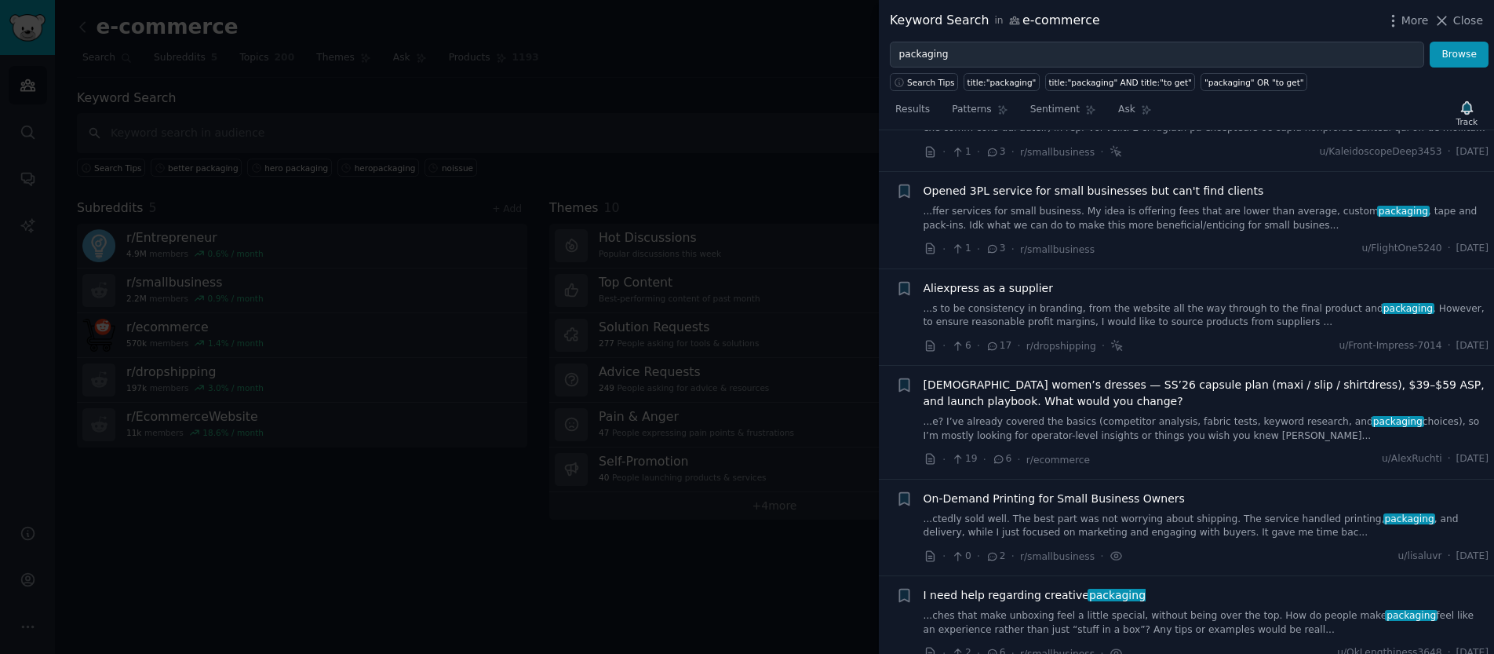
scroll to position [1758, 0]
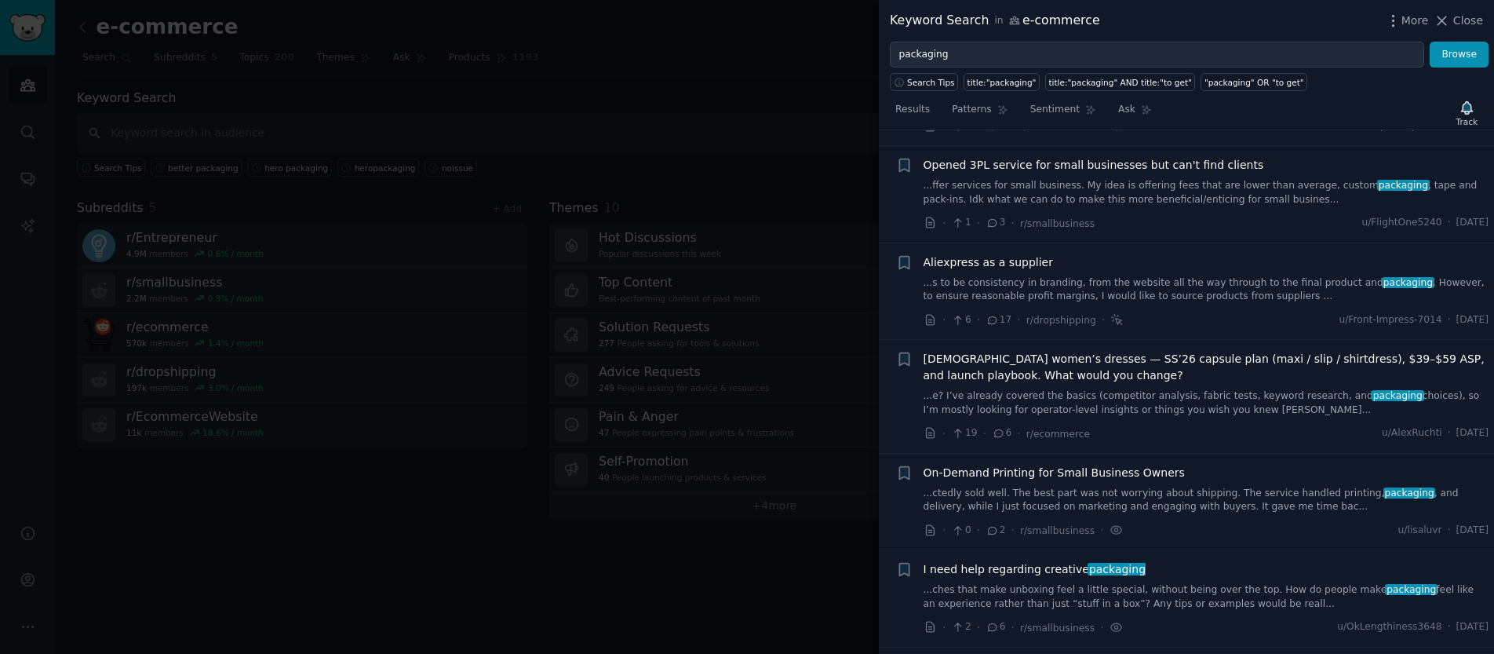
click at [1209, 495] on link "...ctedly sold well. The best part was not worrying about shipping. The service…" at bounding box center [1207, 500] width 566 height 27
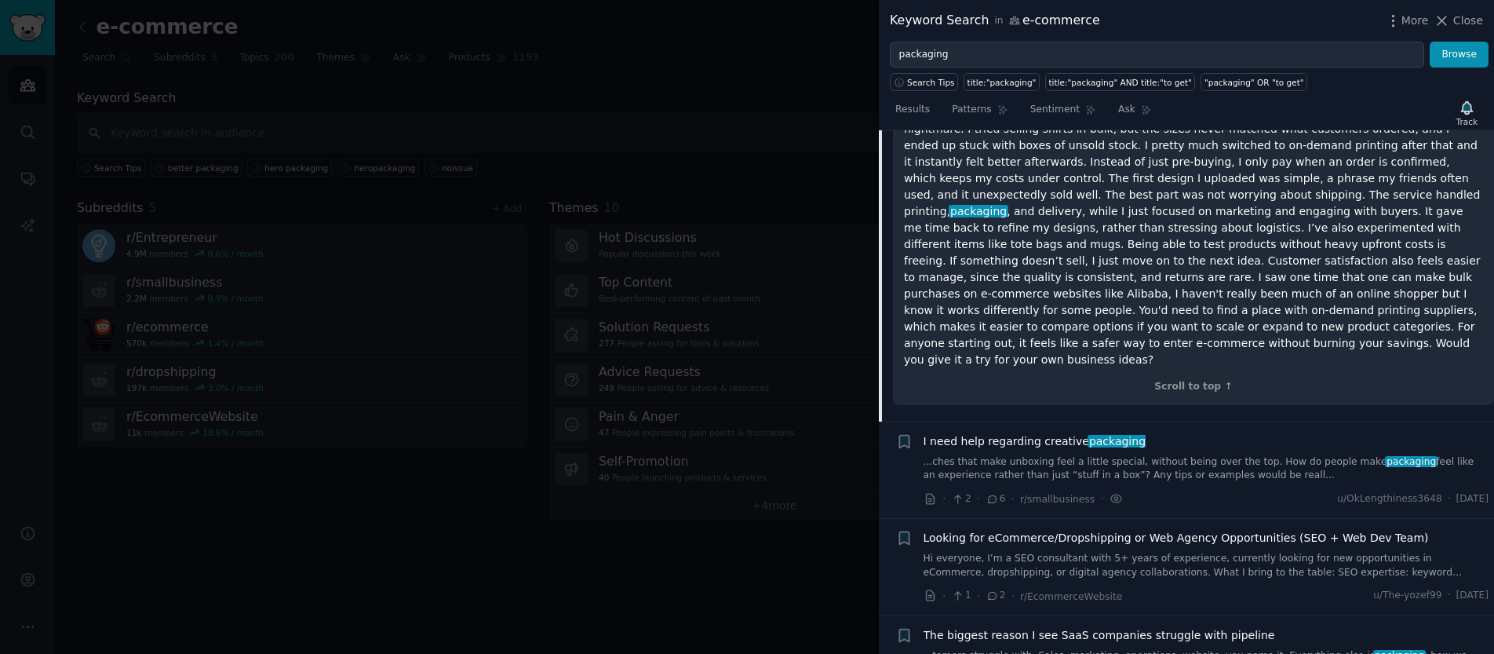
scroll to position [2006, 0]
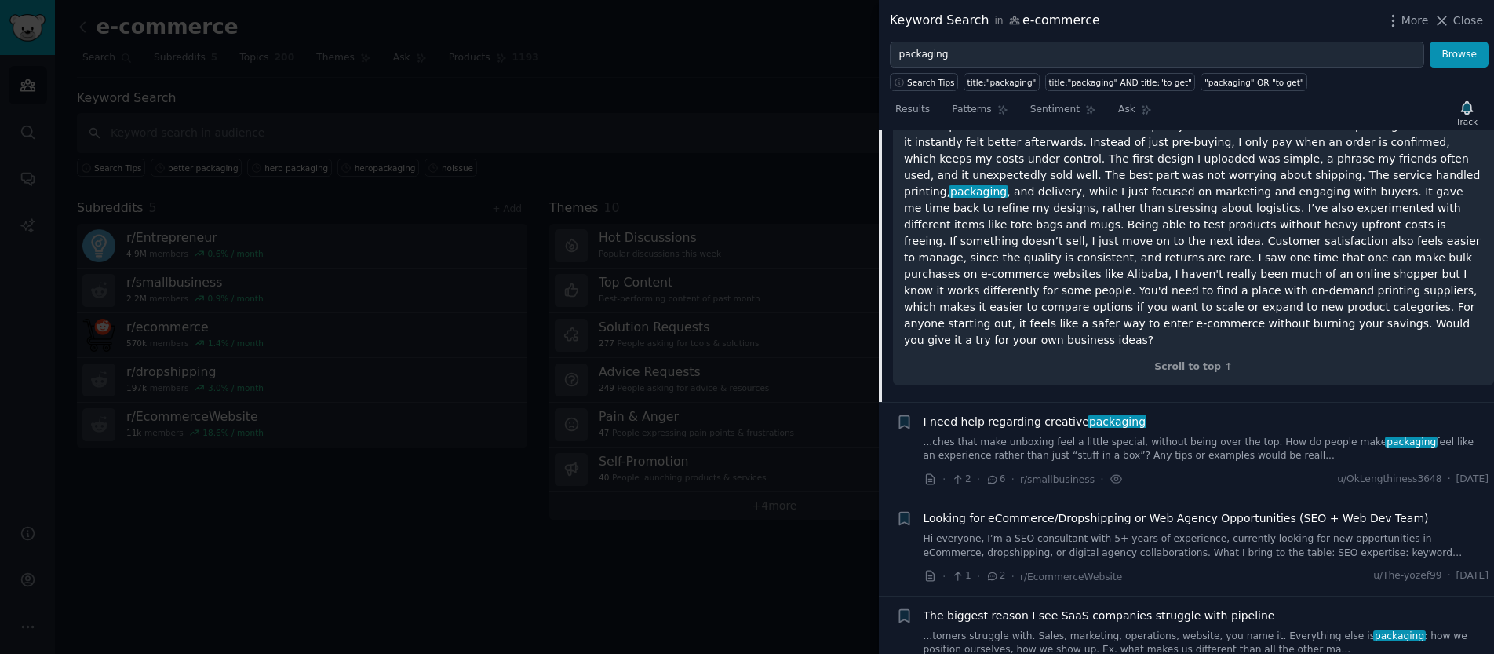
click at [1197, 436] on link "...ches that make unboxing feel a little special, without being over the top. H…" at bounding box center [1207, 449] width 566 height 27
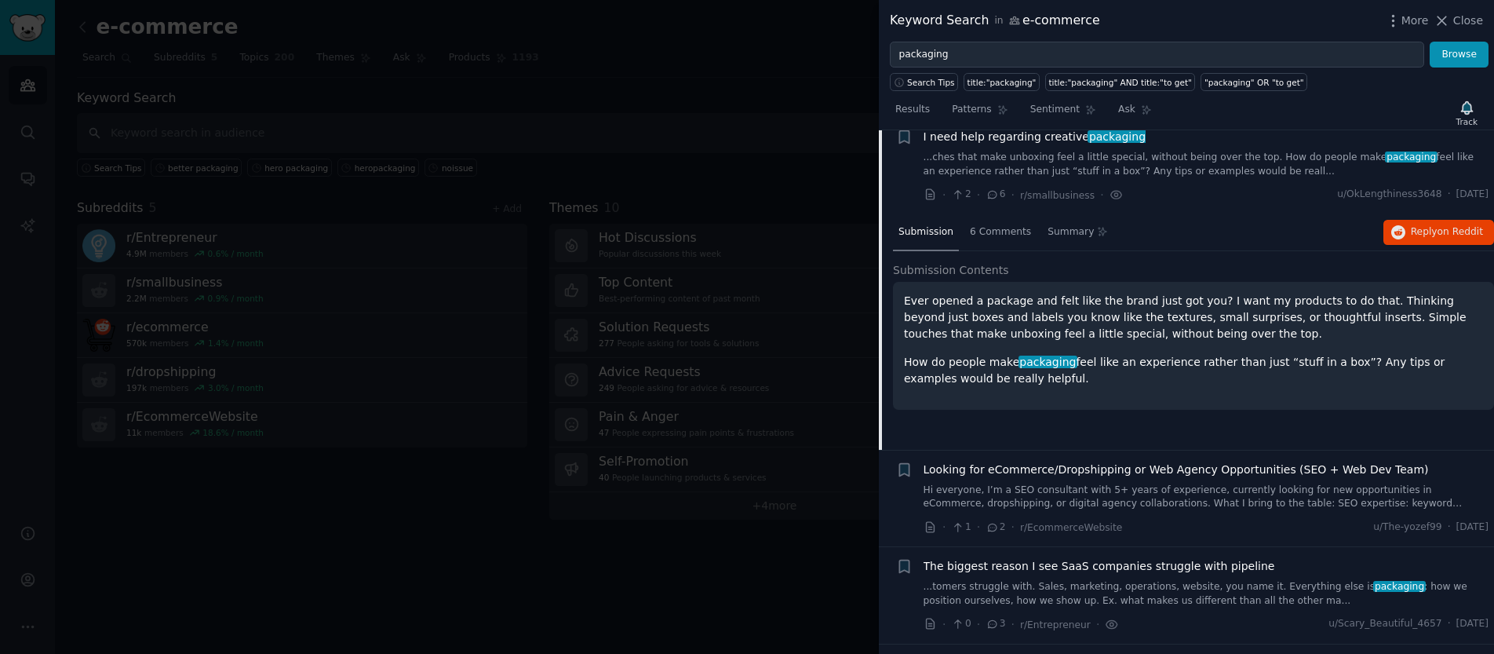
scroll to position [1883, 0]
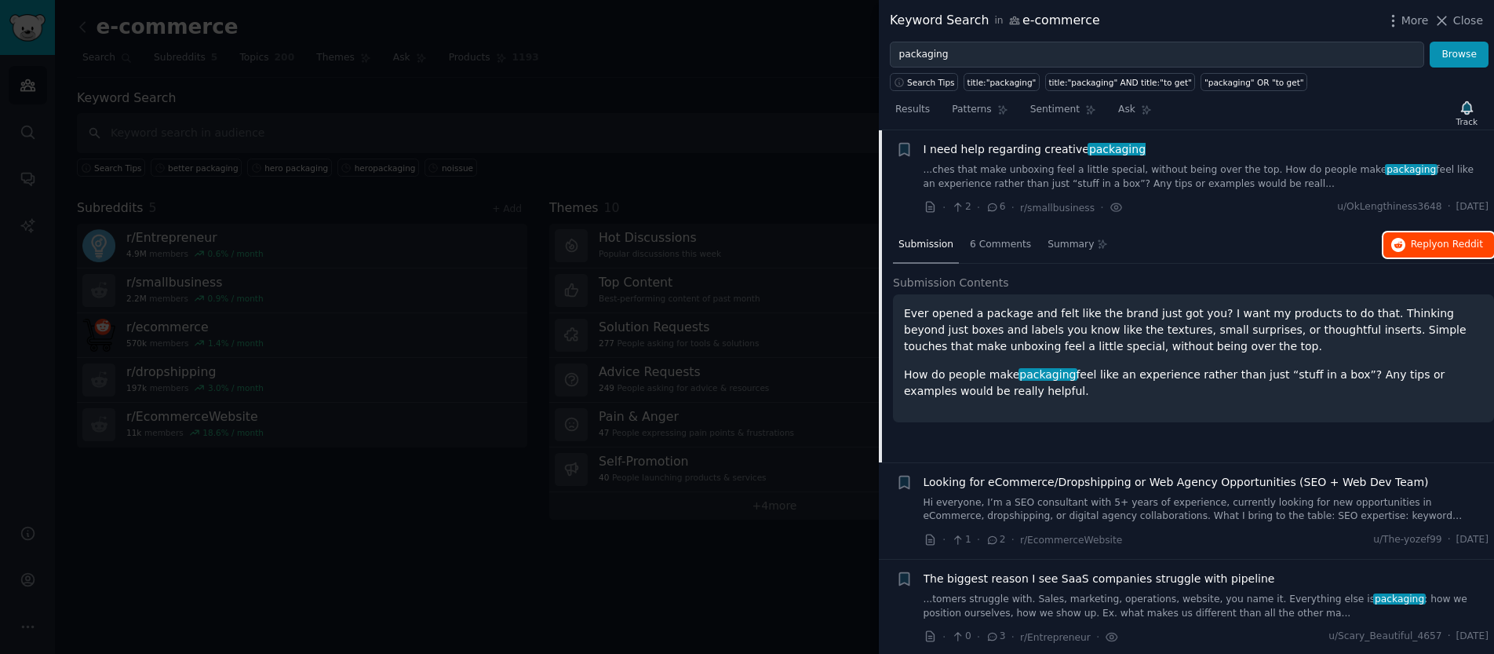
click at [1445, 256] on button "Reply on Reddit" at bounding box center [1439, 244] width 111 height 25
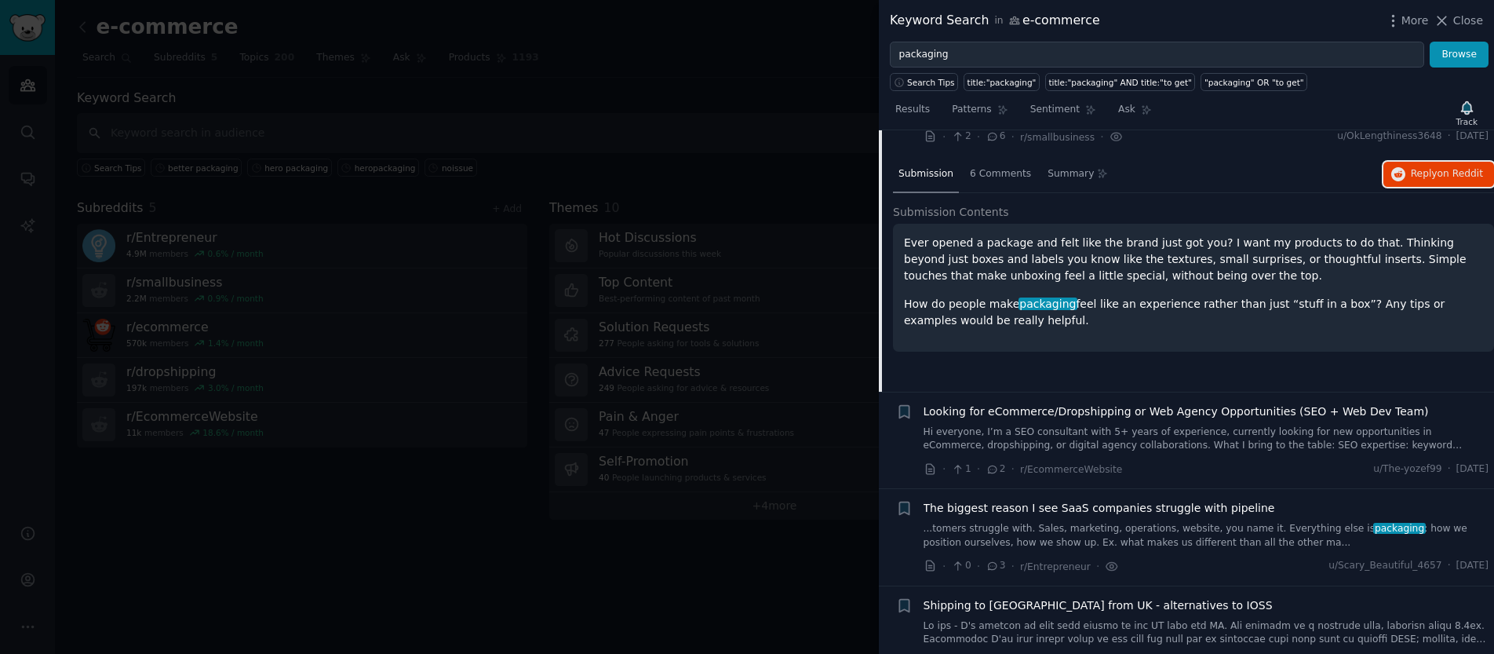
scroll to position [2050, 0]
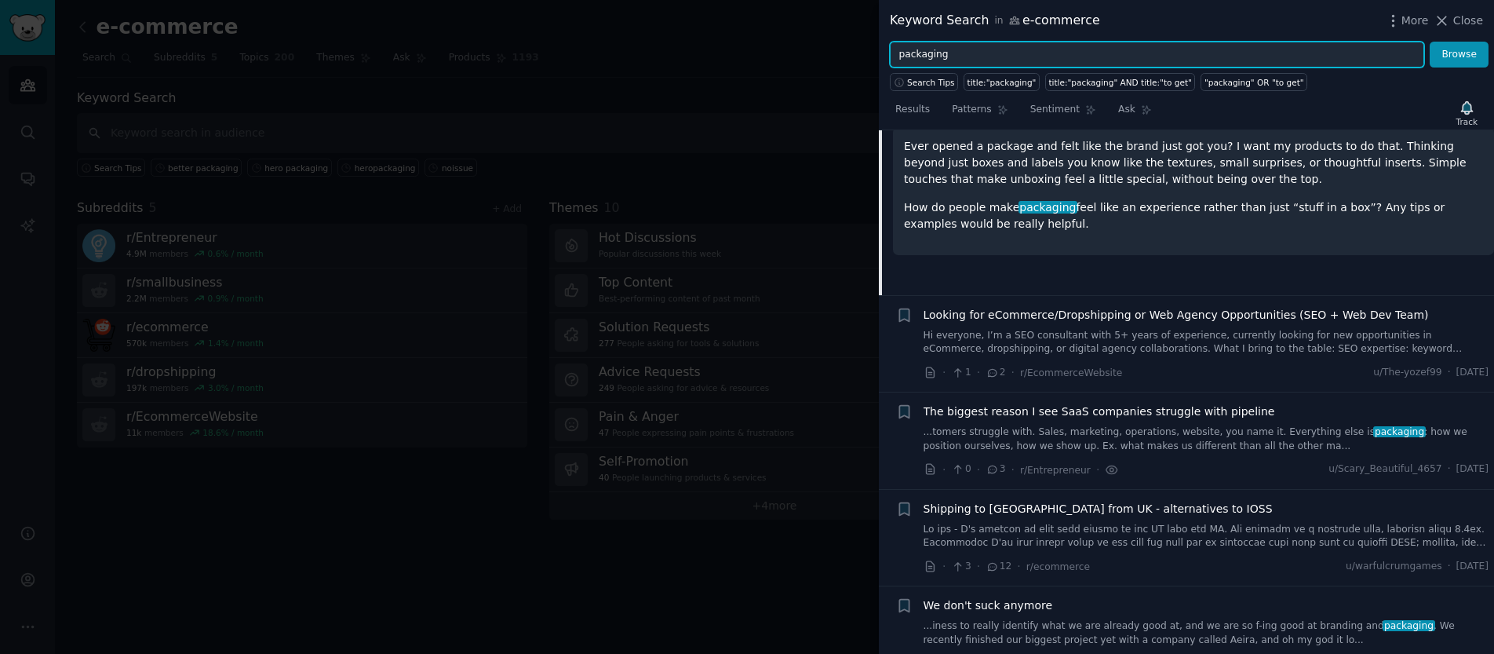
click at [936, 52] on input "packaging" at bounding box center [1157, 55] width 534 height 27
type input "noissue"
click at [1430, 42] on button "Browse" at bounding box center [1459, 55] width 59 height 27
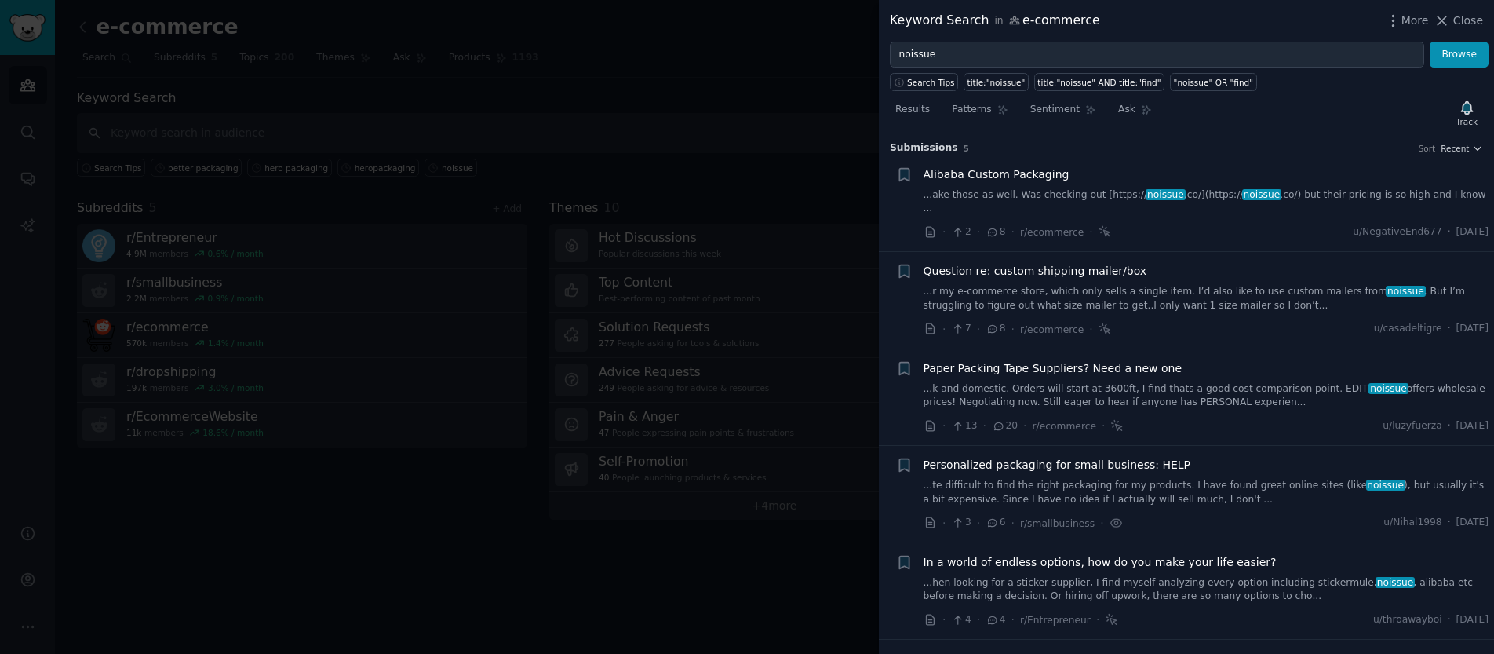
click at [1163, 185] on div "Alibaba Custom Packaging ...ake those as well. Was checking out [https:// noiss…" at bounding box center [1207, 190] width 566 height 49
click at [1046, 173] on span "Alibaba Custom Packaging" at bounding box center [997, 174] width 146 height 16
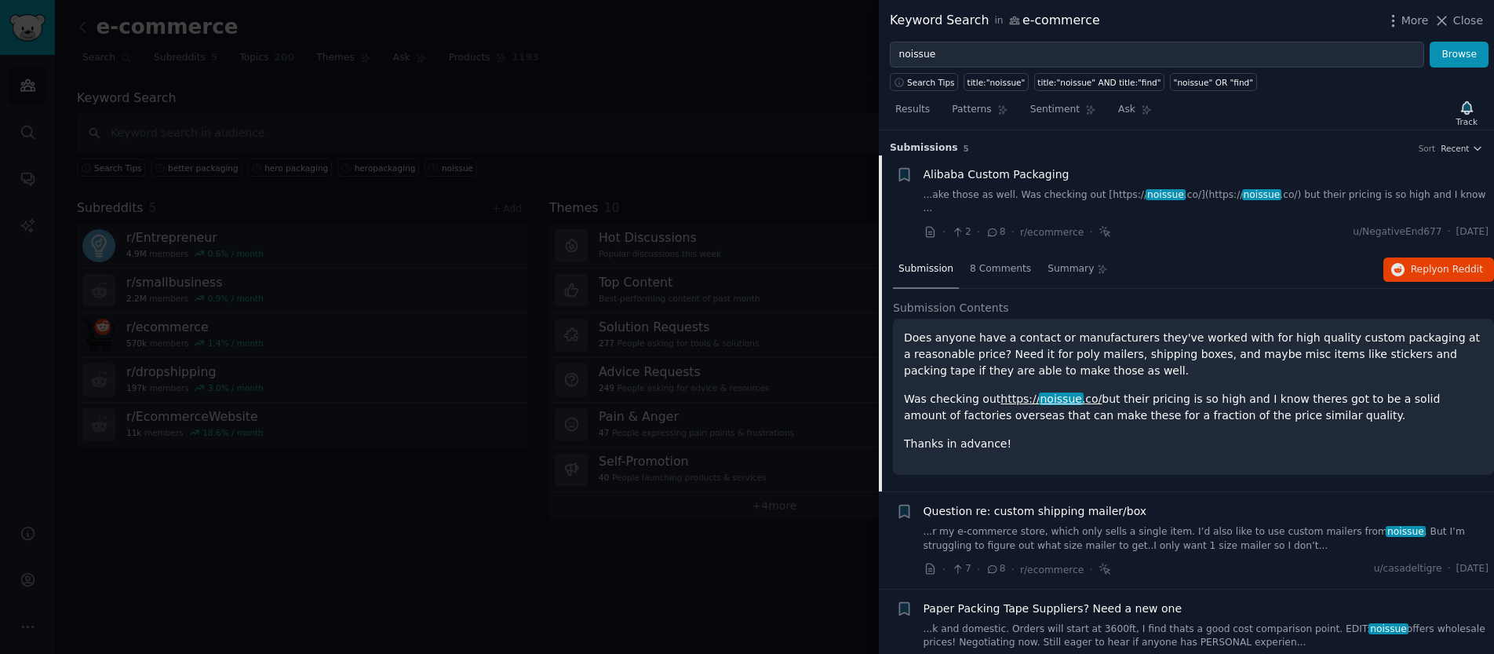
scroll to position [25, 0]
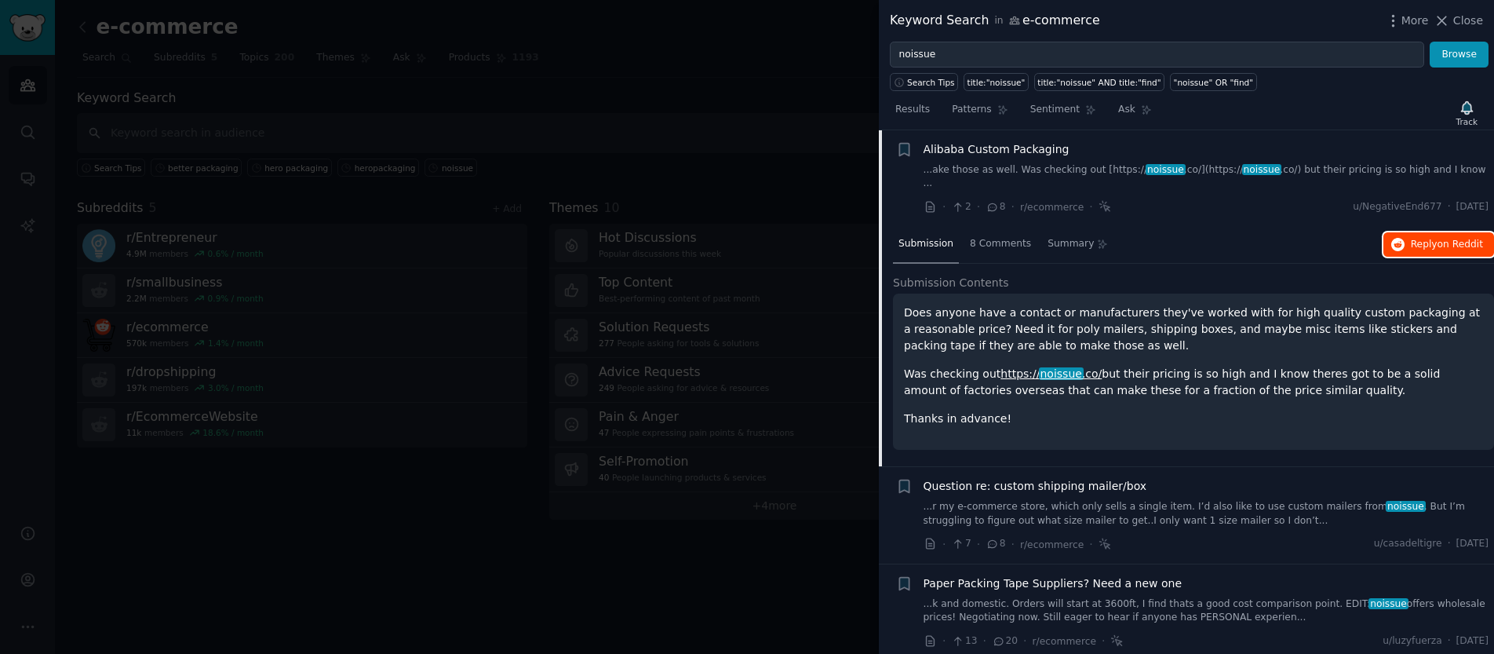
click at [1447, 239] on span "on Reddit" at bounding box center [1461, 244] width 46 height 11
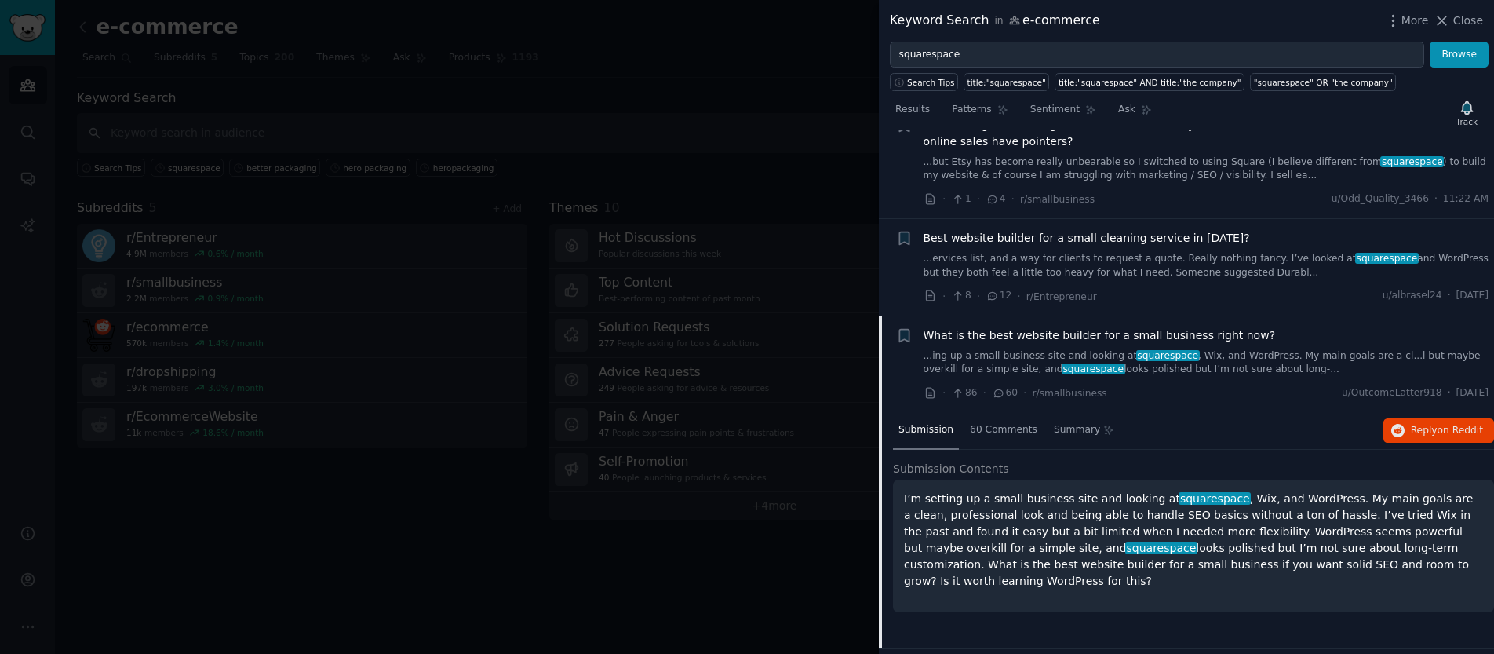
scroll to position [86, 0]
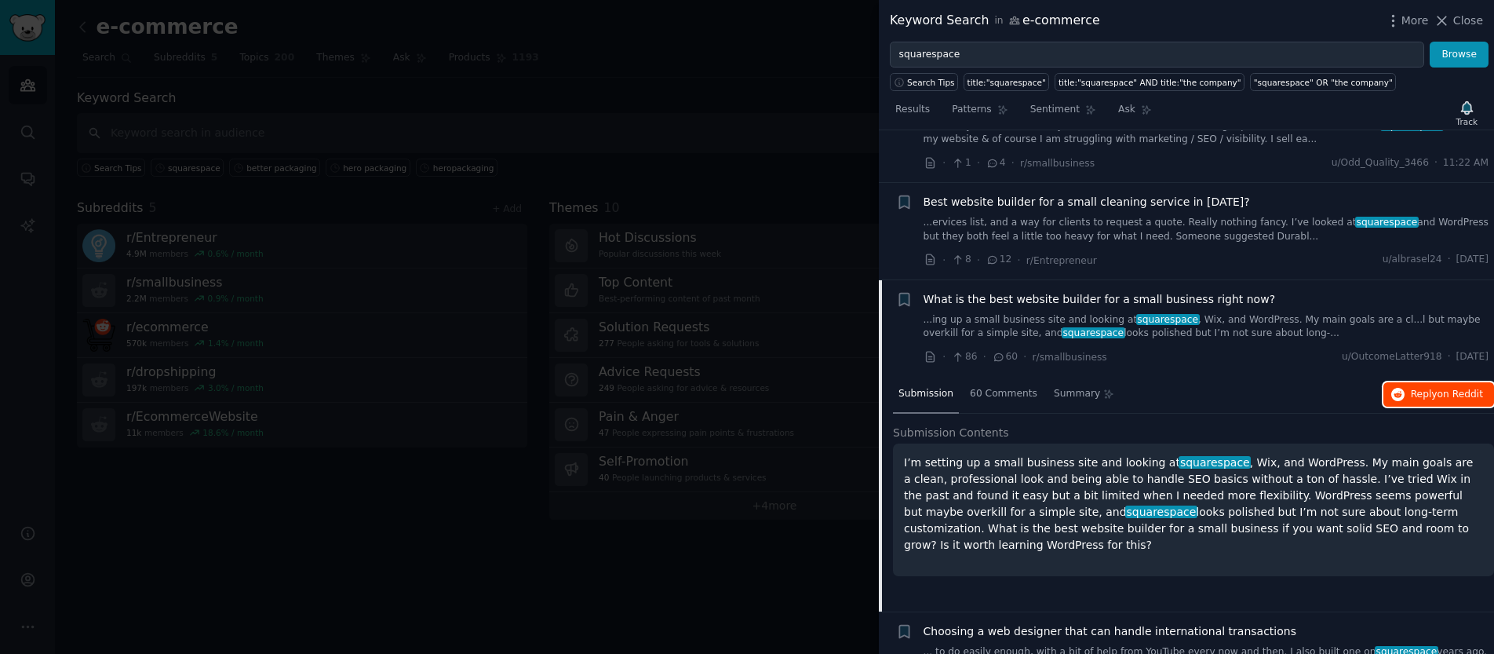
click at [1411, 392] on span "Reply on Reddit" at bounding box center [1447, 395] width 72 height 14
